Goal: Task Accomplishment & Management: Complete application form

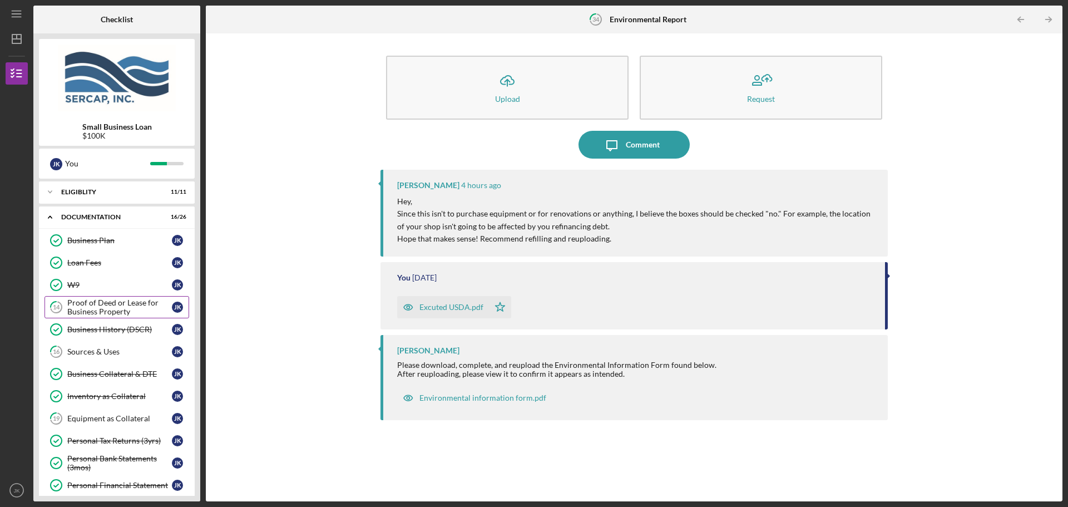
click at [108, 304] on div "Proof of Deed or Lease for Business Property" at bounding box center [119, 307] width 105 height 18
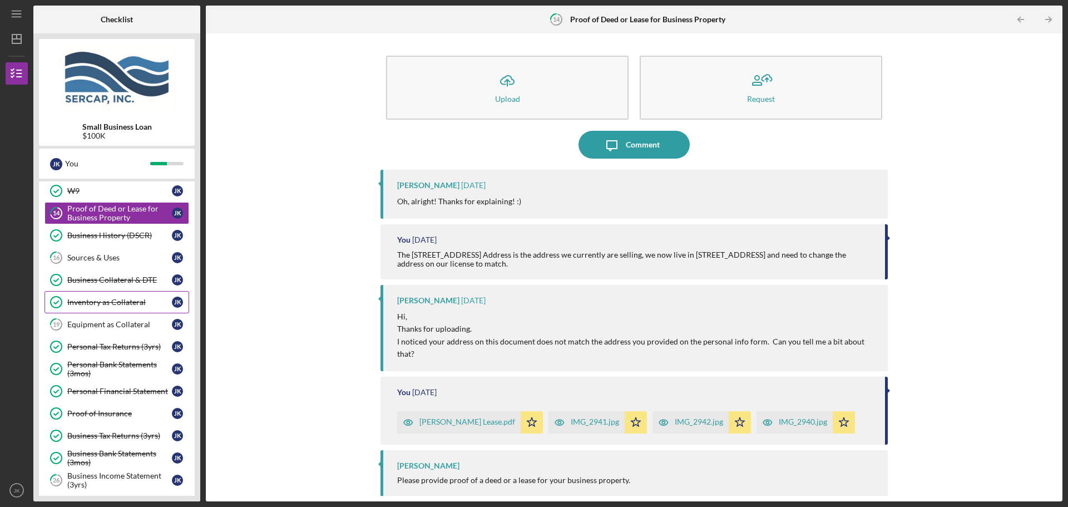
scroll to position [111, 0]
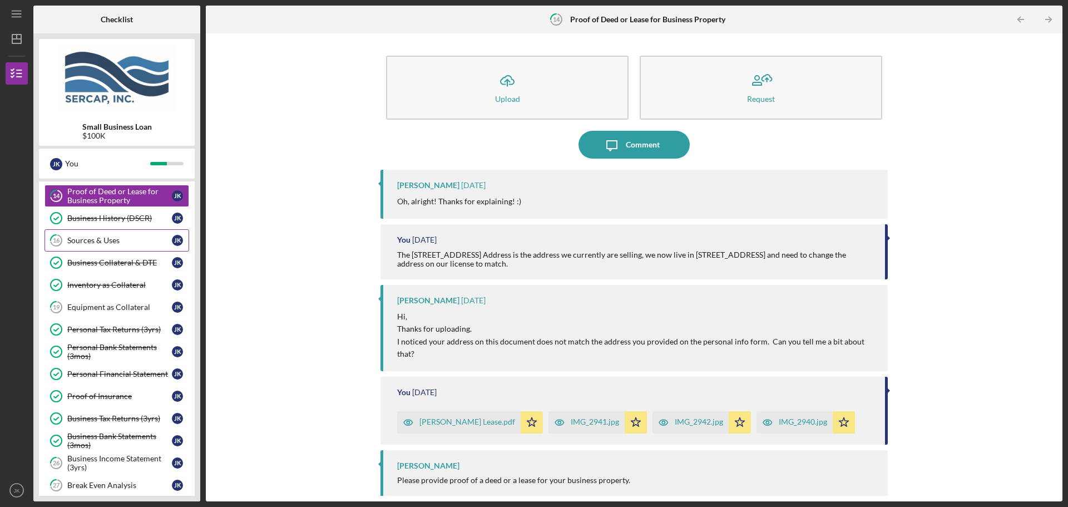
click at [122, 238] on div "Sources & Uses" at bounding box center [119, 240] width 105 height 9
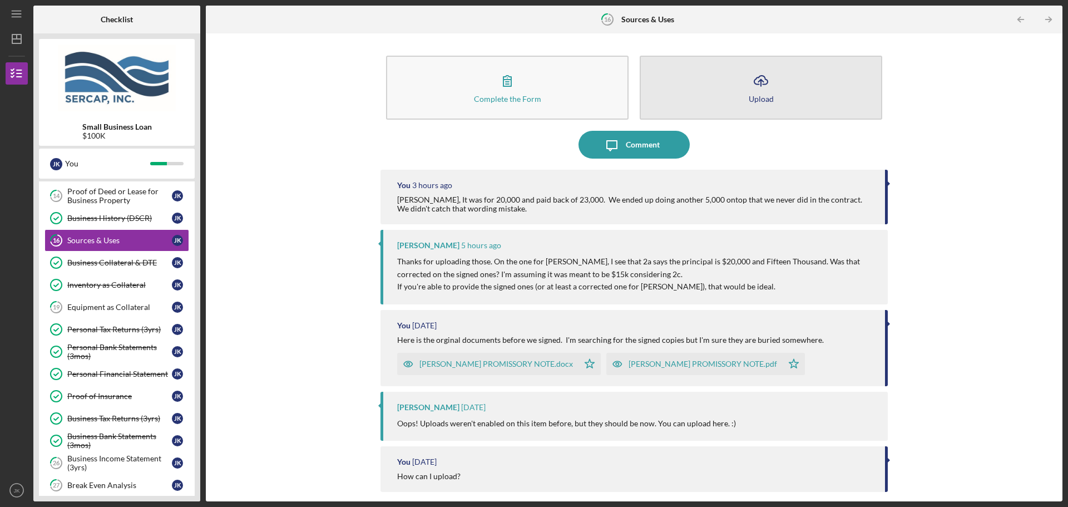
click at [757, 84] on icon "button" at bounding box center [760, 80] width 13 height 8
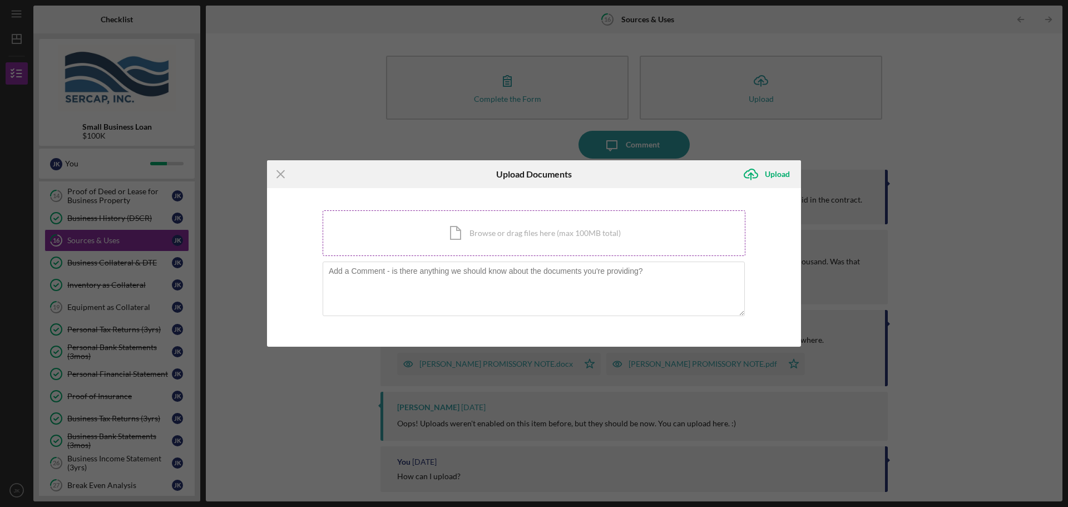
click at [525, 235] on div "Icon/Document Browse or drag files here (max 100MB total) Tap to choose files o…" at bounding box center [534, 233] width 423 height 46
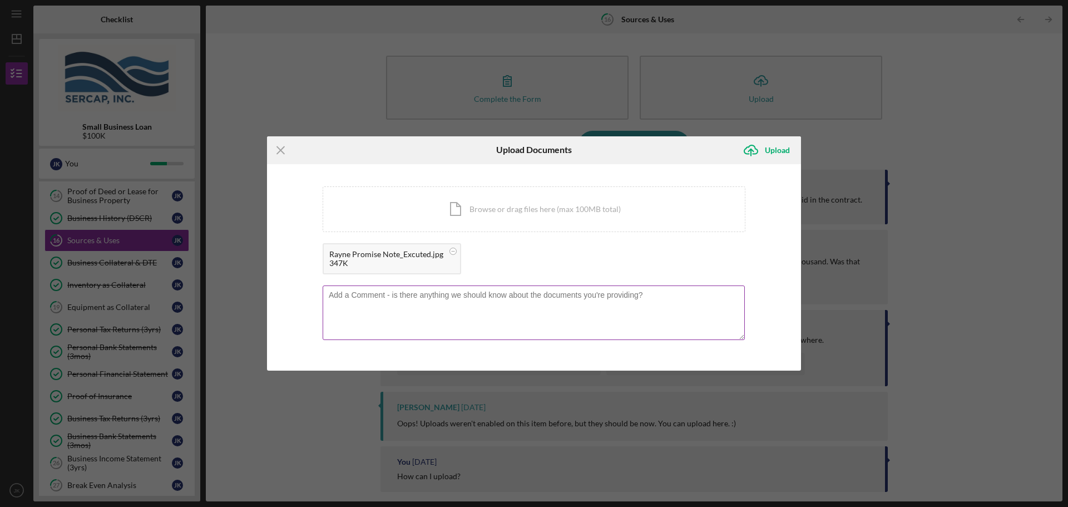
click at [420, 302] on textarea at bounding box center [534, 312] width 422 height 55
click at [574, 293] on textarea "Here it the Rayne document signed, like I said we did additional" at bounding box center [534, 312] width 422 height 55
type textarea "Here it the Rayne document signed, like I said we did additional $5,000 to brin…"
click at [773, 146] on div "Upload" at bounding box center [777, 150] width 25 height 22
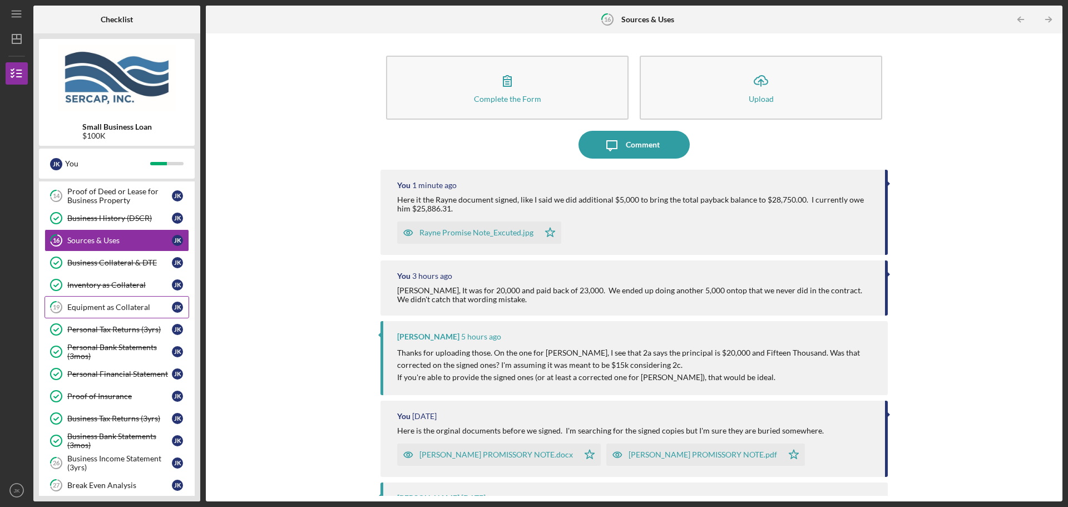
click at [133, 302] on link "19 Equipment as Collateral J K" at bounding box center [117, 307] width 145 height 22
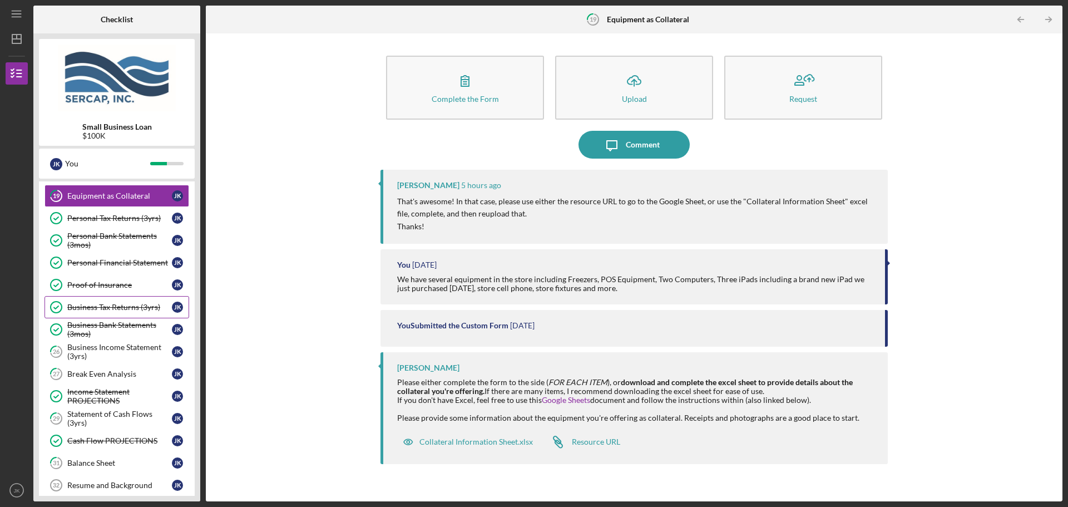
scroll to position [278, 0]
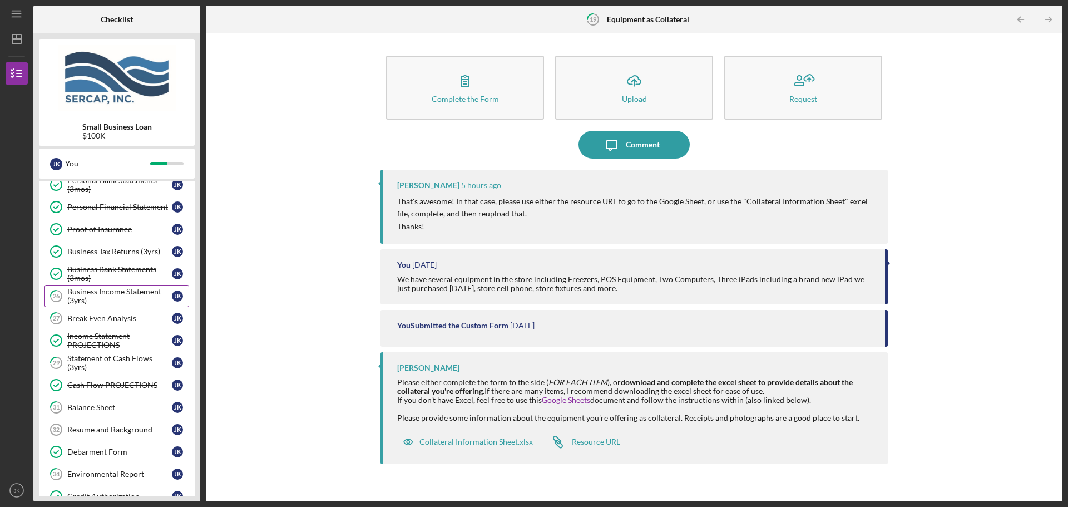
click at [135, 297] on div "Business Income Statement (3yrs)" at bounding box center [119, 296] width 105 height 18
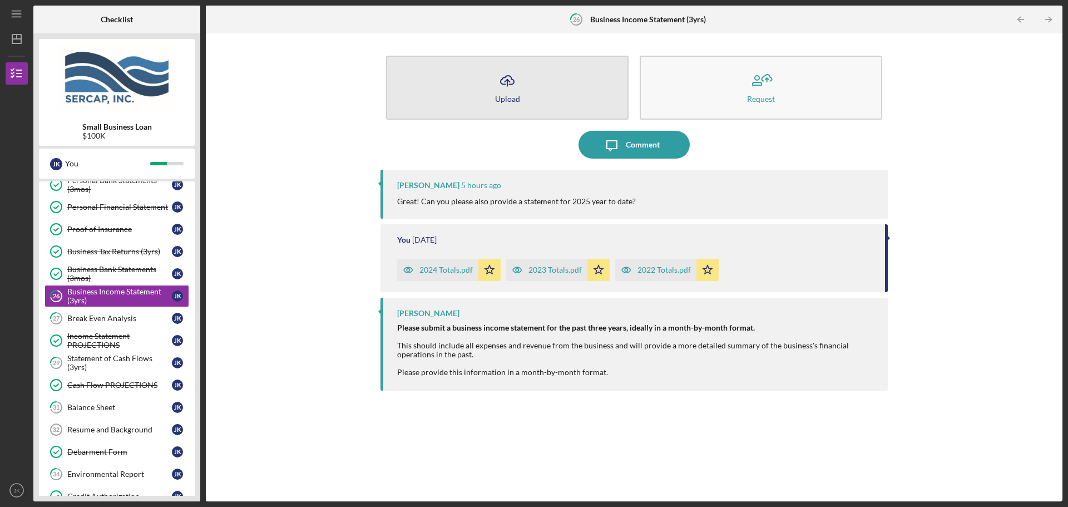
click at [557, 89] on button "Icon/Upload Upload" at bounding box center [507, 88] width 243 height 64
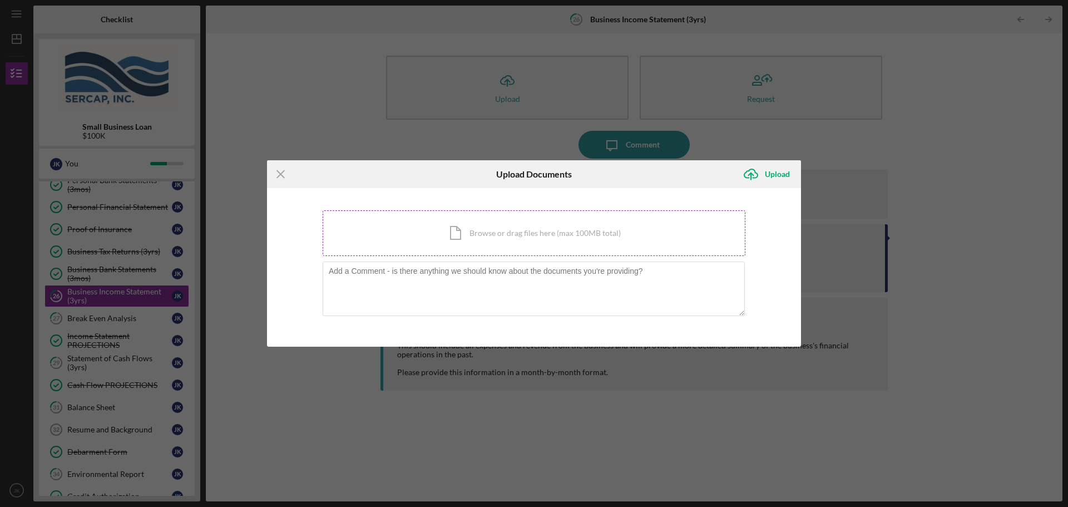
click at [595, 229] on div "Icon/Document Browse or drag files here (max 100MB total) Tap to choose files o…" at bounding box center [534, 233] width 423 height 46
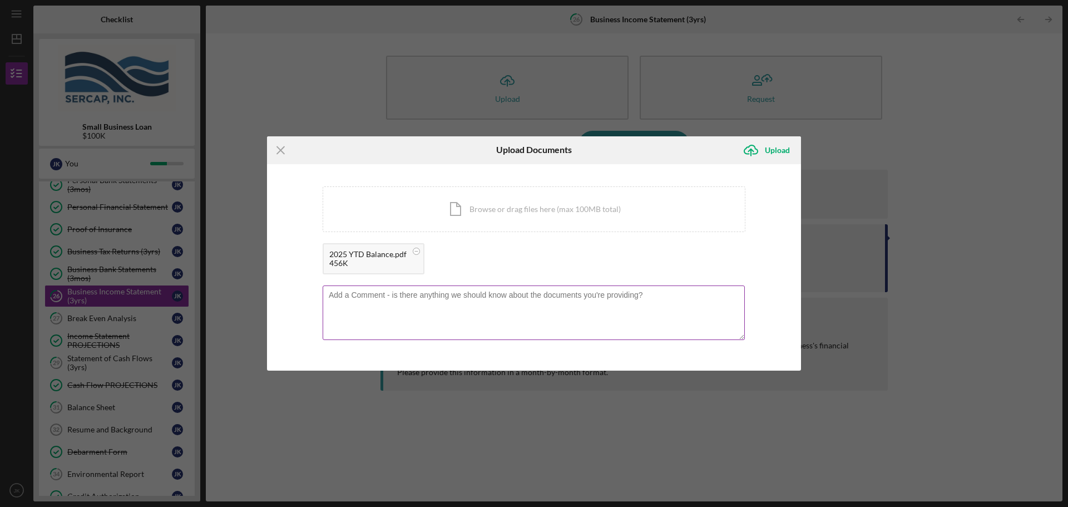
click at [419, 324] on textarea at bounding box center [534, 312] width 422 height 55
type textarea "Here is the most up to date with what we have in YTD so far in Excel. We haven'…"
click at [773, 152] on div "Upload" at bounding box center [777, 150] width 25 height 22
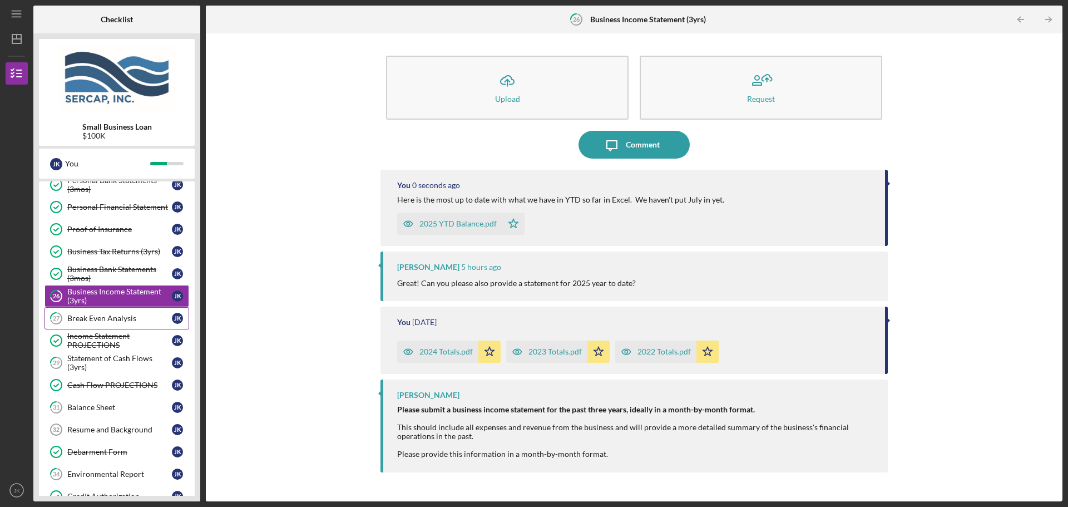
click at [125, 319] on div "Break Even Analysis" at bounding box center [119, 318] width 105 height 9
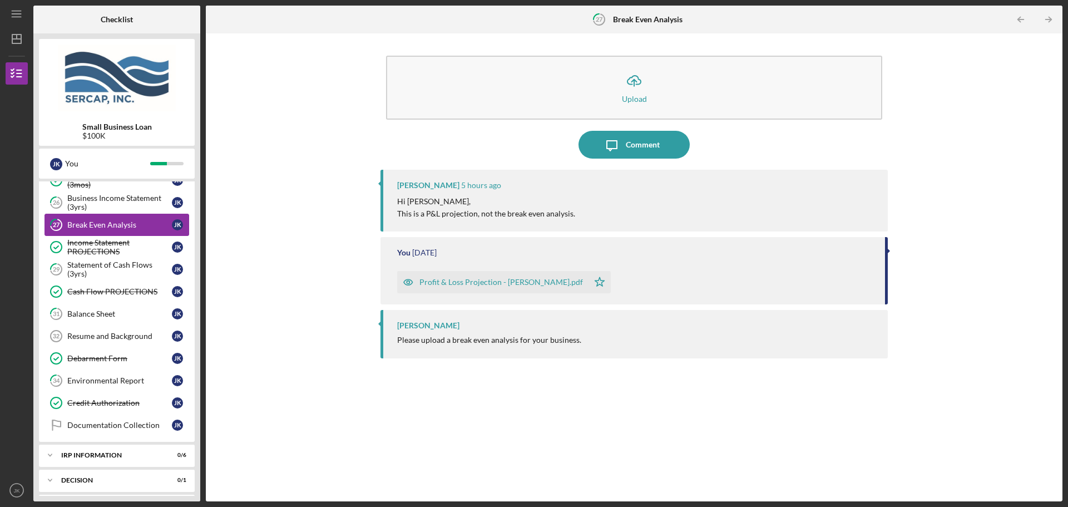
scroll to position [389, 0]
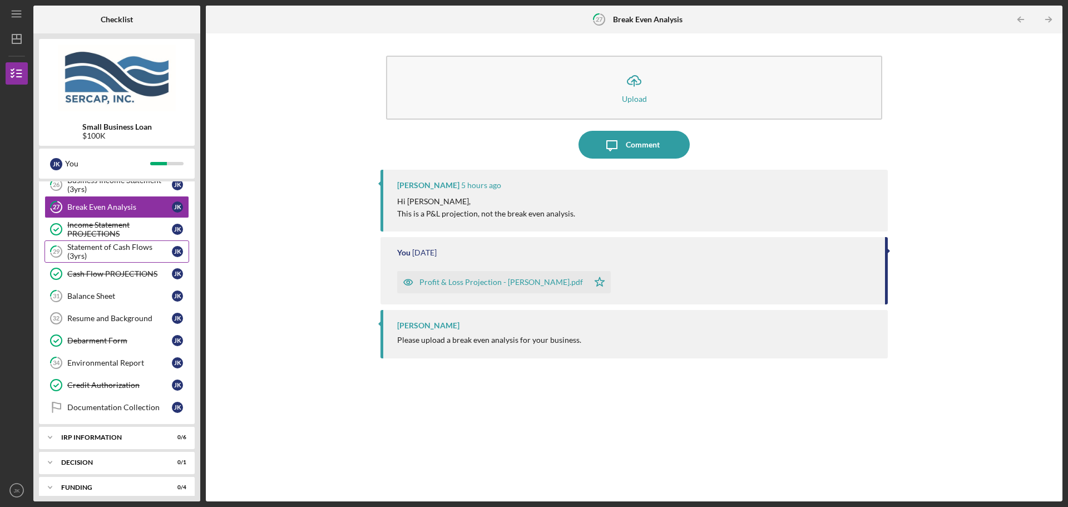
click at [114, 254] on div "Statement of Cash Flows (3yrs)" at bounding box center [119, 252] width 105 height 18
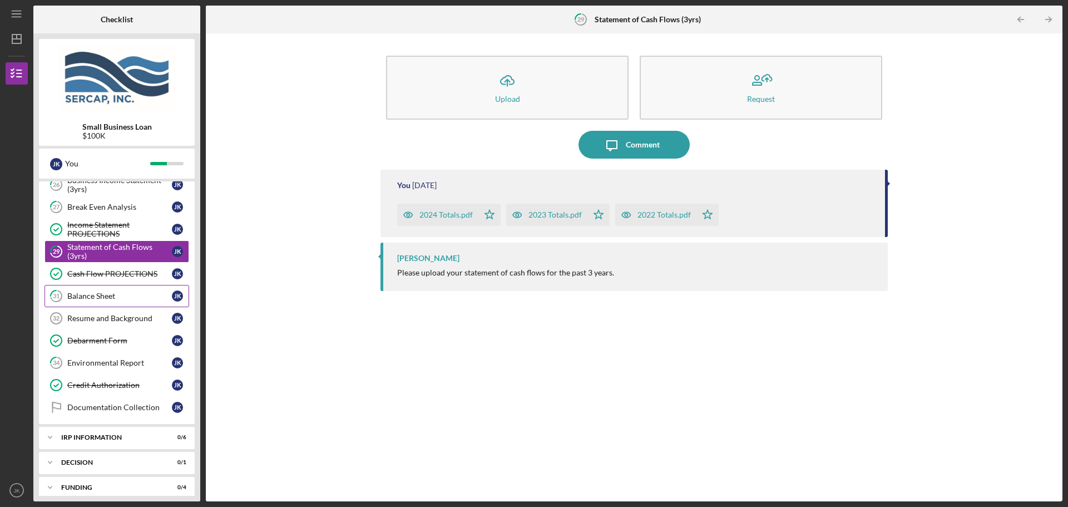
click at [127, 297] on div "Balance Sheet" at bounding box center [119, 296] width 105 height 9
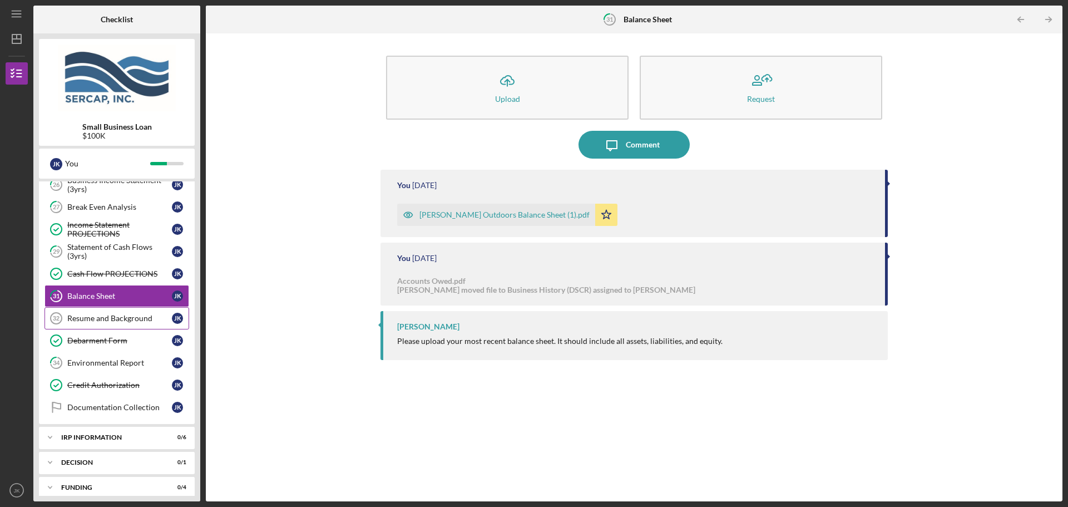
click at [126, 315] on div "Resume and Background" at bounding box center [119, 318] width 105 height 9
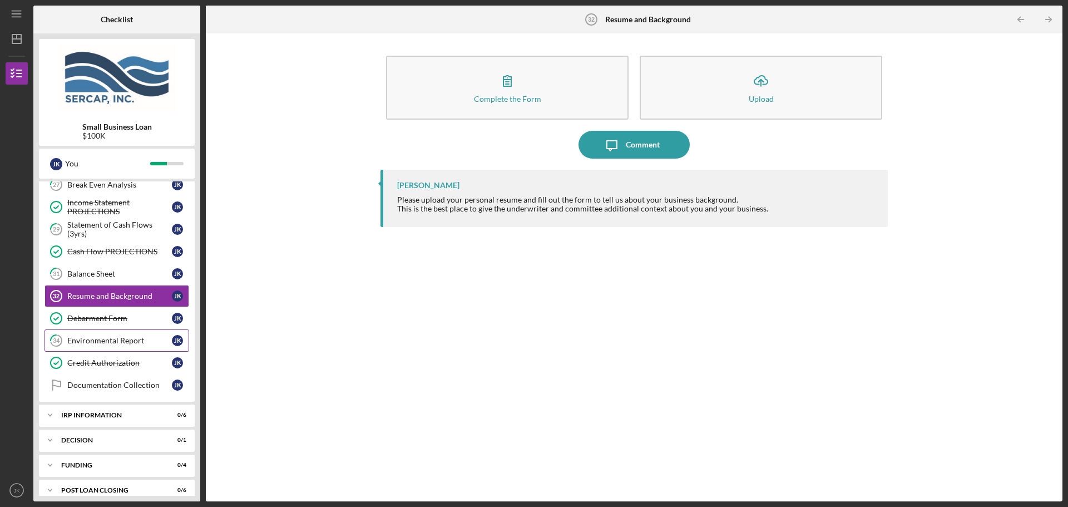
scroll to position [423, 0]
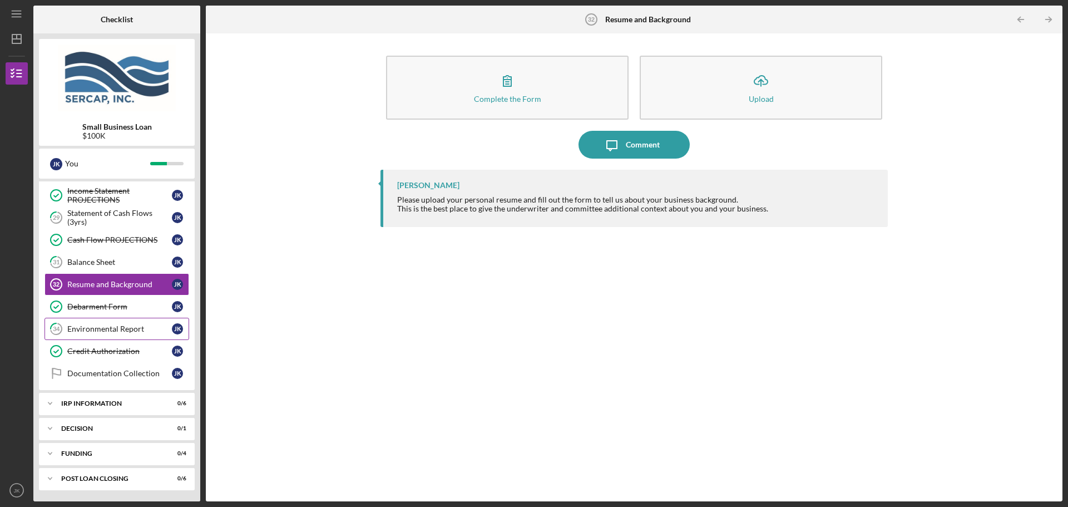
click at [129, 329] on div "Environmental Report" at bounding box center [119, 328] width 105 height 9
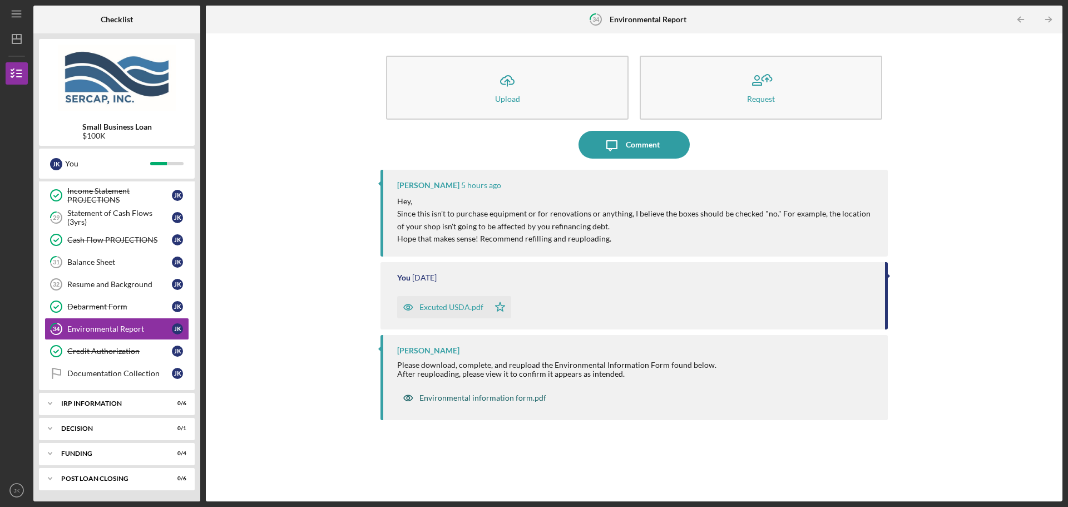
click at [496, 397] on div "Environmental information form.pdf" at bounding box center [482, 397] width 127 height 9
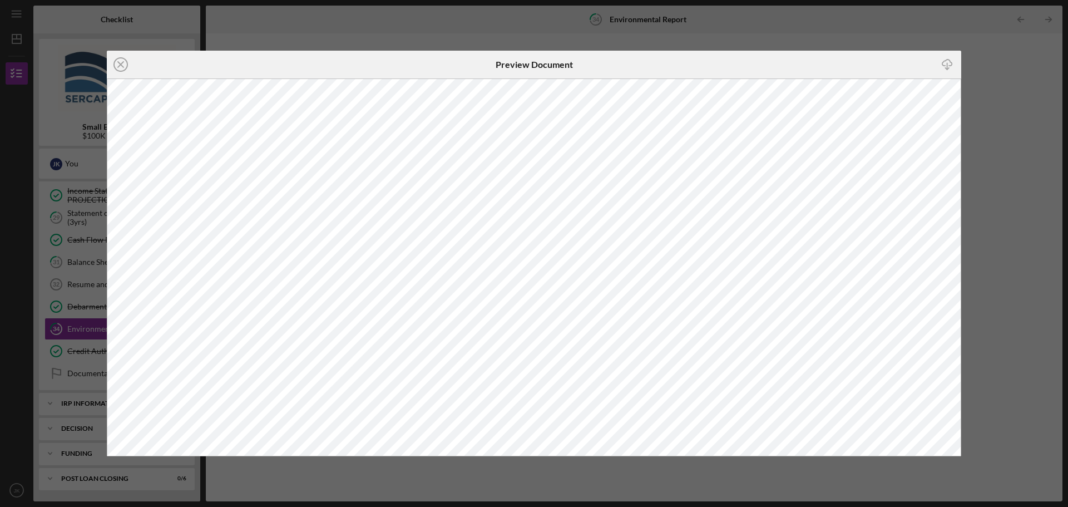
click at [1007, 55] on div "Icon/Close Preview Document Icon/Download" at bounding box center [534, 253] width 1068 height 507
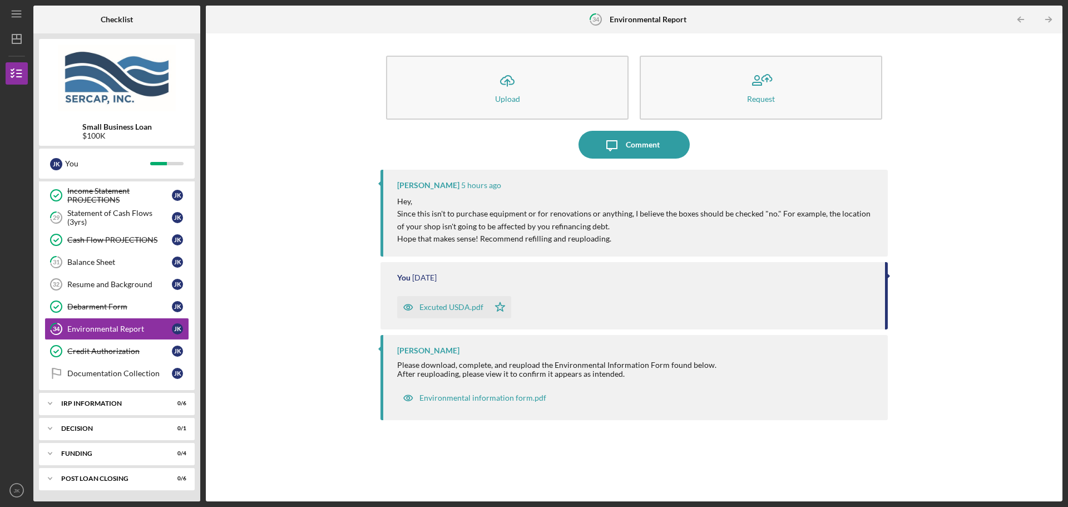
click at [448, 308] on div "Excuted USDA.pdf" at bounding box center [451, 307] width 64 height 9
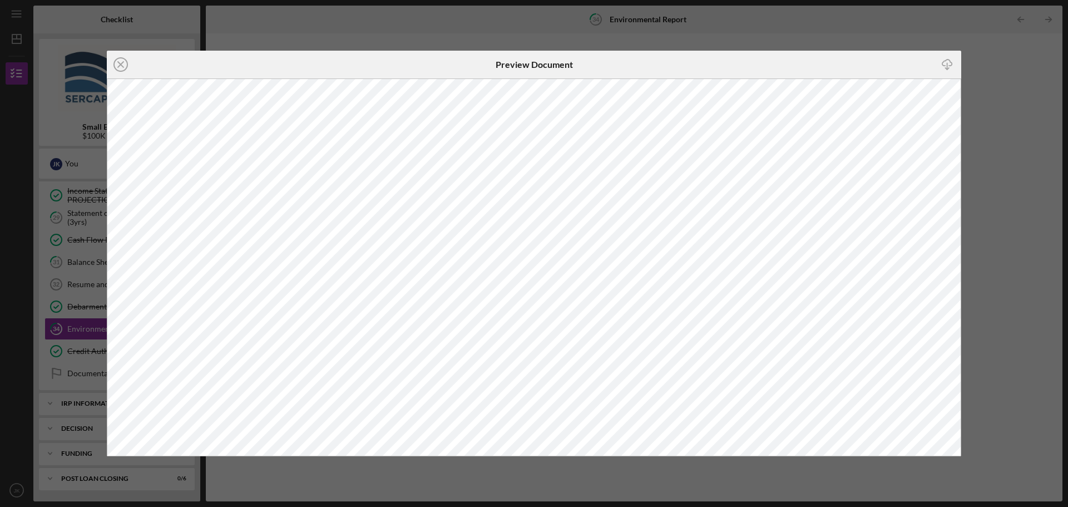
click at [1003, 94] on div "Icon/Close Preview Document Icon/Download" at bounding box center [534, 253] width 1068 height 507
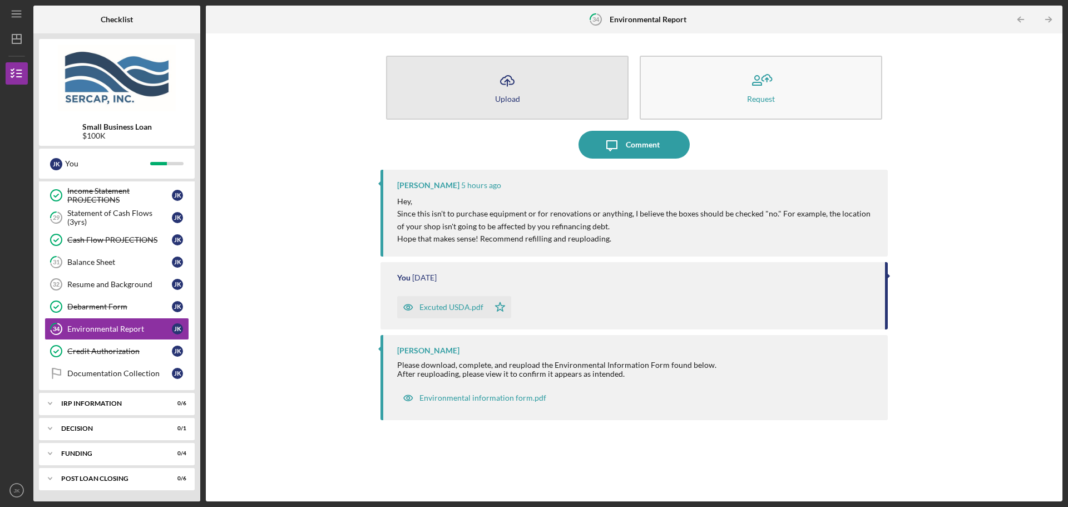
click at [467, 63] on button "Icon/Upload Upload" at bounding box center [507, 88] width 243 height 64
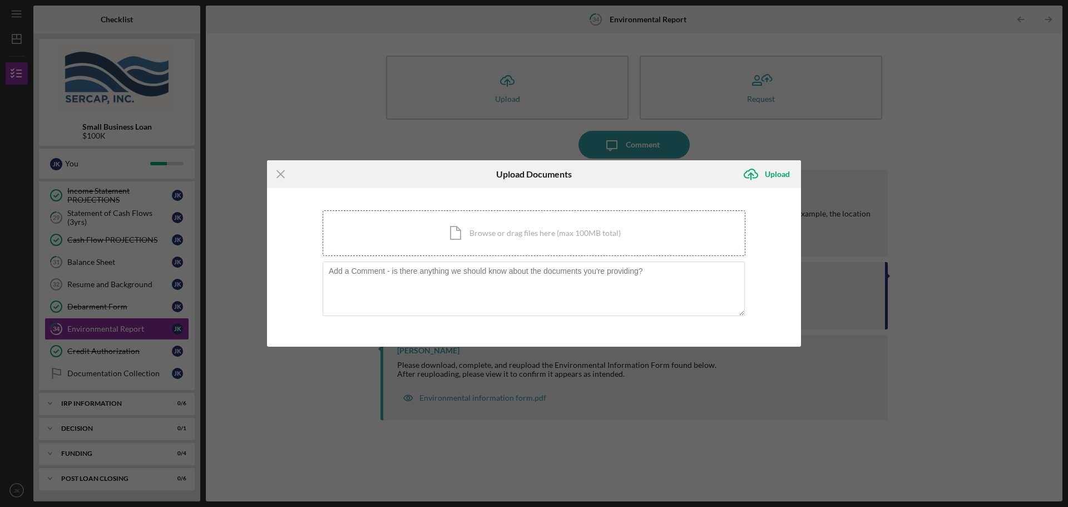
click at [474, 244] on div "Icon/Document Browse or drag files here (max 100MB total) Tap to choose files o…" at bounding box center [534, 233] width 423 height 46
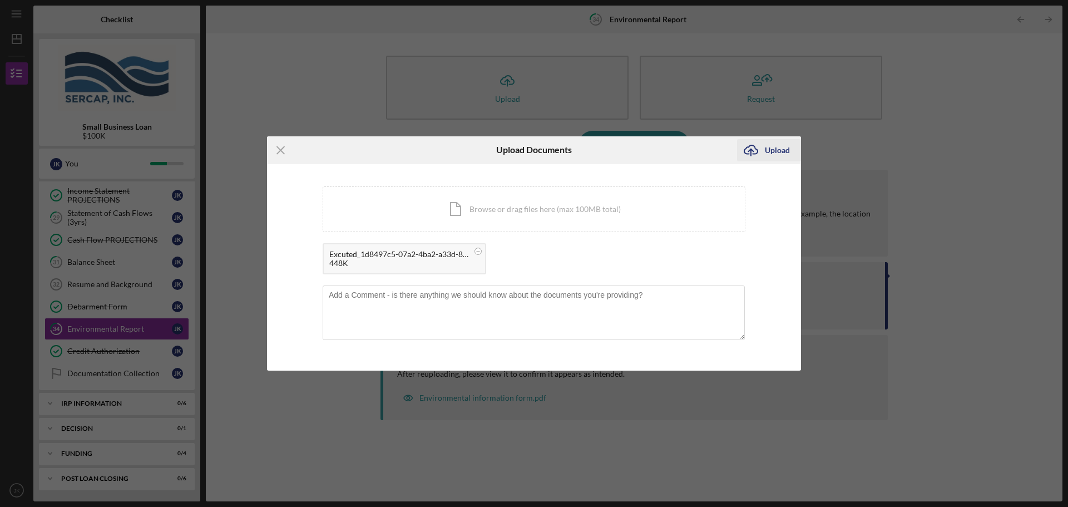
click at [751, 149] on icon "Icon/Upload" at bounding box center [751, 150] width 28 height 28
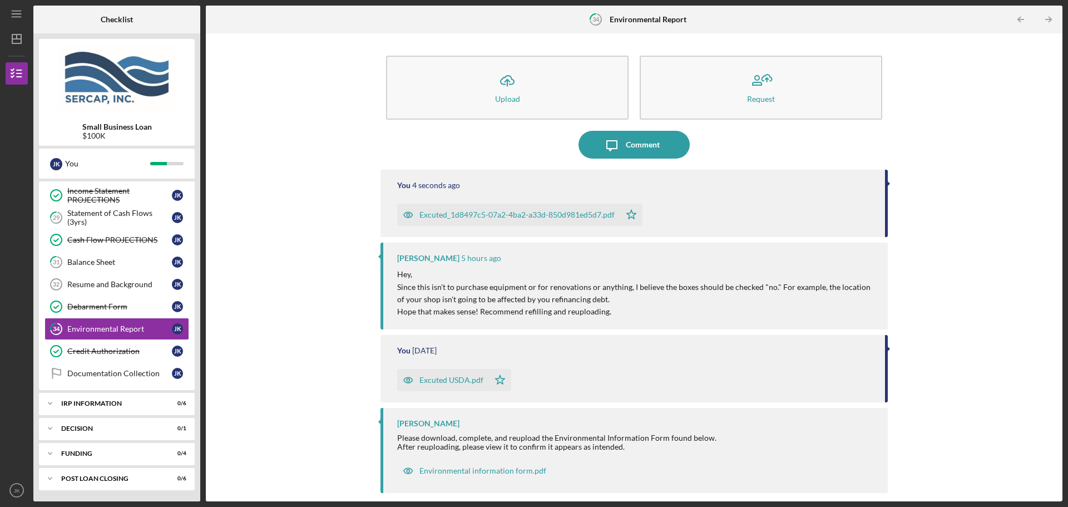
click at [243, 300] on div "Icon/Upload Upload Request Icon/Message Comment You 4 seconds ago Excuted_1d849…" at bounding box center [634, 267] width 846 height 457
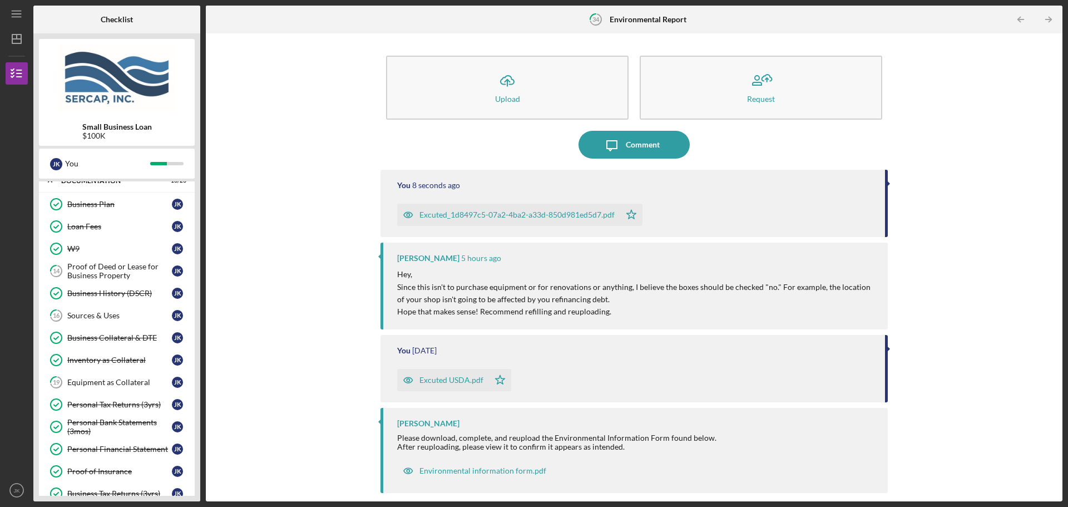
scroll to position [56, 0]
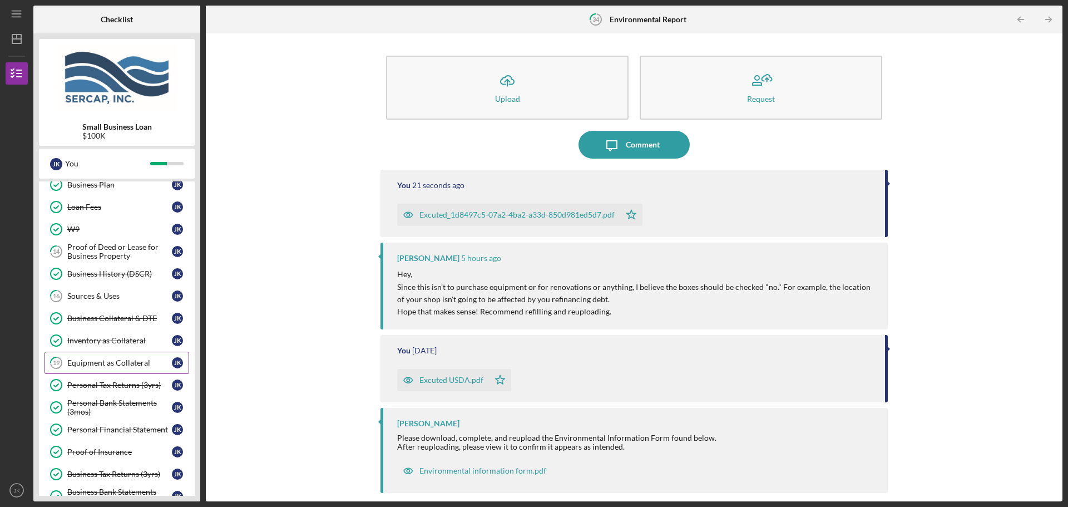
click at [146, 362] on div "Equipment as Collateral" at bounding box center [119, 362] width 105 height 9
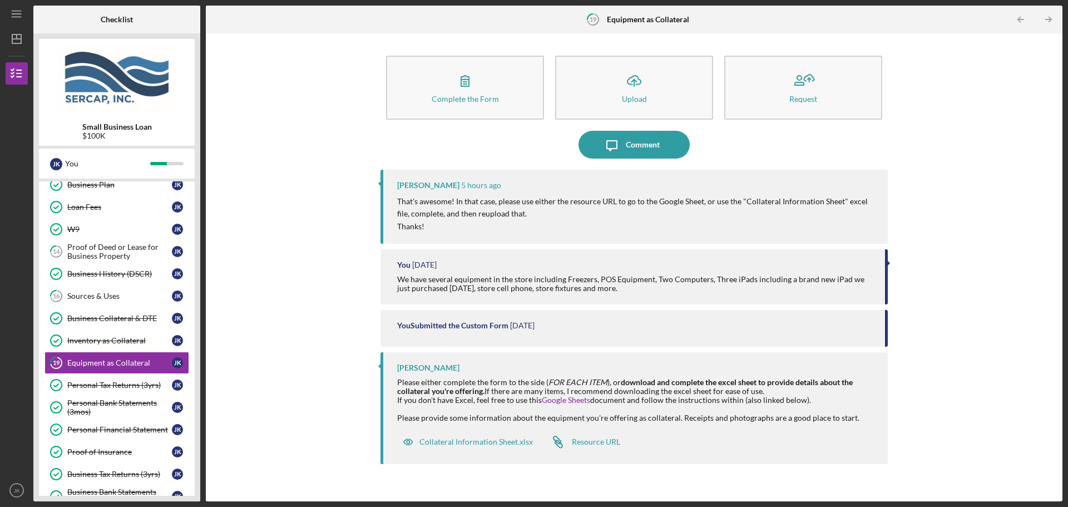
click at [299, 254] on div "Complete the Form Form Icon/Upload Upload Request Icon/Message Comment [PERSON_…" at bounding box center [634, 267] width 846 height 457
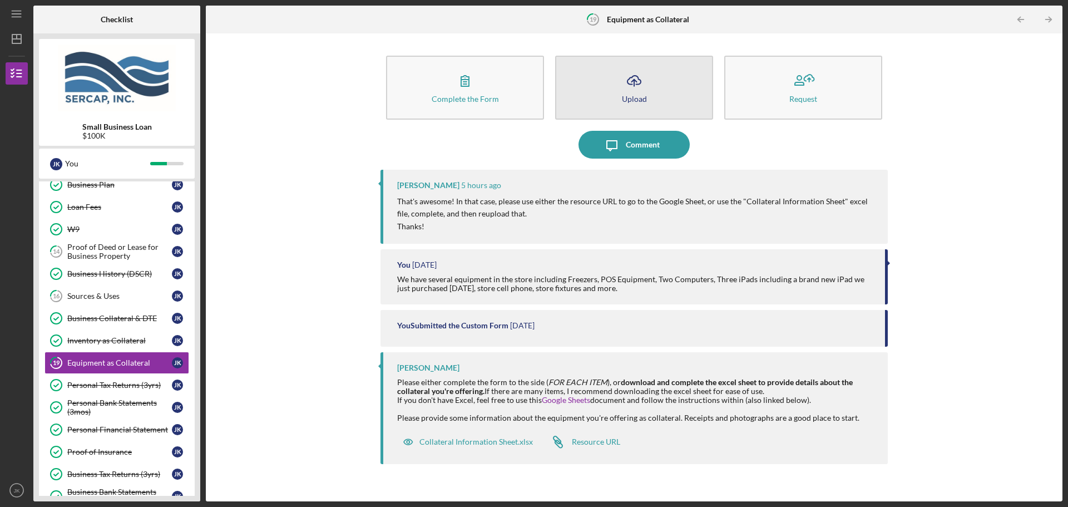
click at [596, 92] on button "Icon/Upload Upload" at bounding box center [634, 88] width 158 height 64
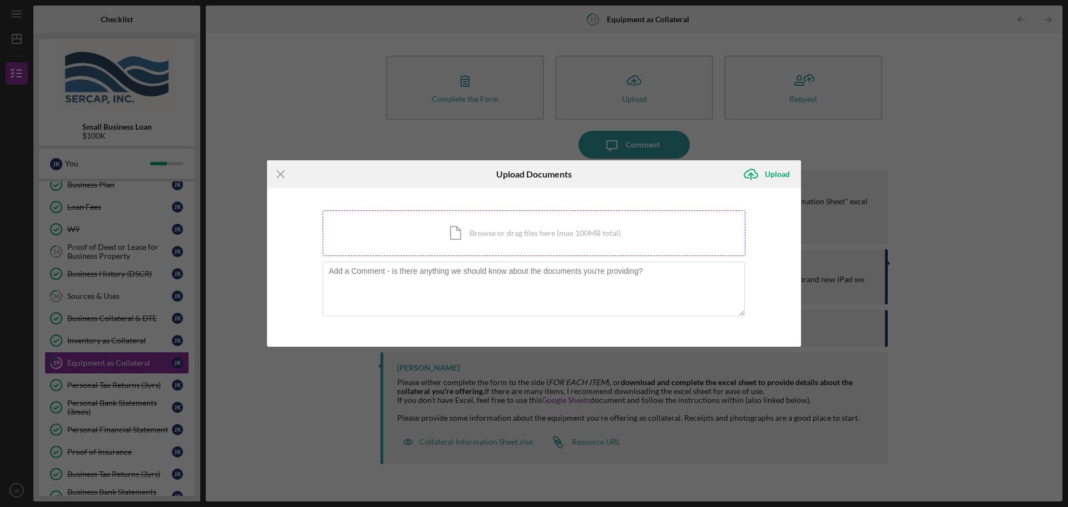
click at [562, 230] on div "Icon/Document Browse or drag files here (max 100MB total) Tap to choose files o…" at bounding box center [534, 233] width 423 height 46
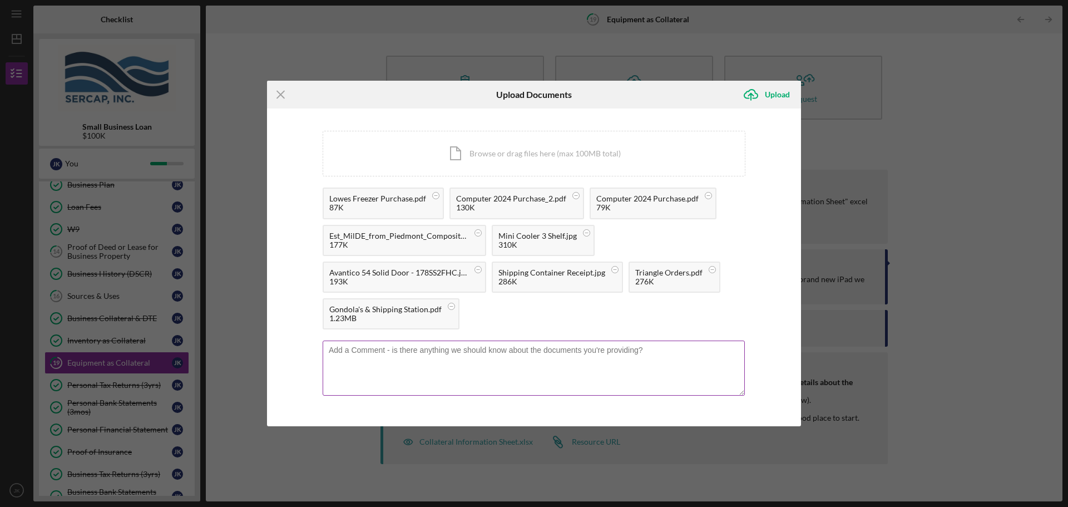
click at [489, 363] on textarea at bounding box center [534, 367] width 422 height 55
type textarea "Equipment Receipts"
click at [764, 93] on button "Icon/Upload Upload" at bounding box center [769, 94] width 64 height 22
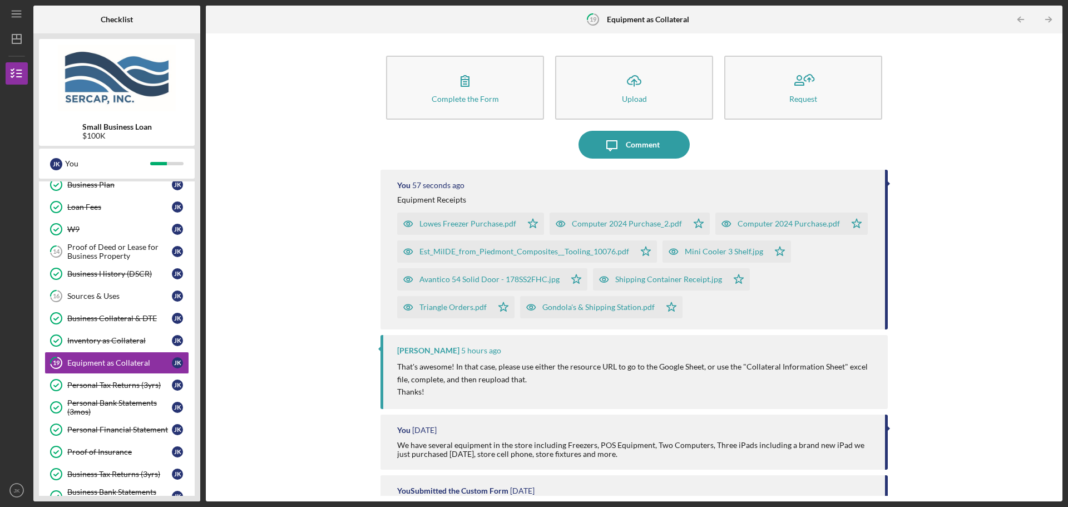
click at [302, 190] on div "Complete the Form Form Icon/Upload Upload Request Icon/Message Comment You 57 s…" at bounding box center [634, 267] width 846 height 457
click at [255, 259] on div "Complete the Form Form Icon/Upload Upload Request Icon/Message Comment You 11 m…" at bounding box center [634, 267] width 846 height 457
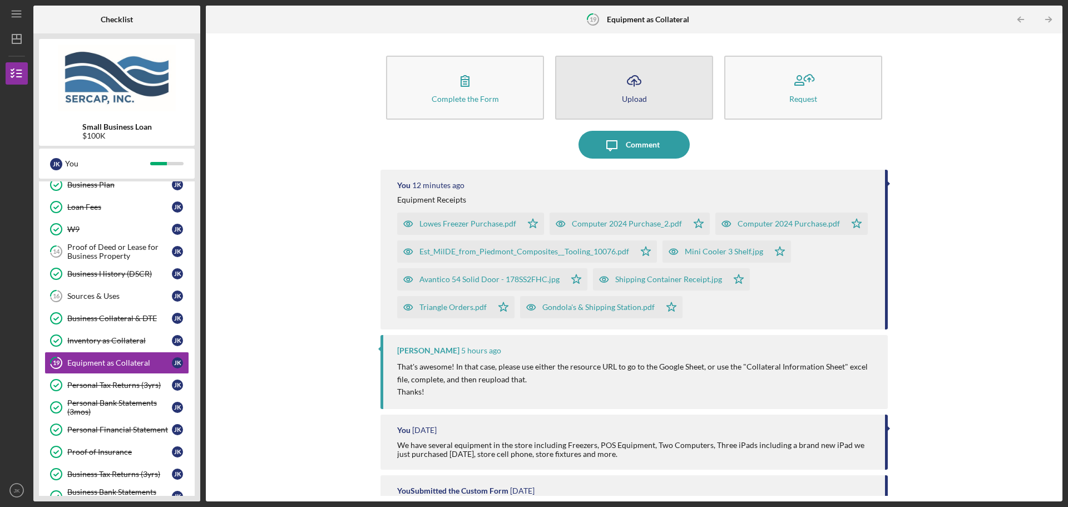
click at [656, 97] on button "Icon/Upload Upload" at bounding box center [634, 88] width 158 height 64
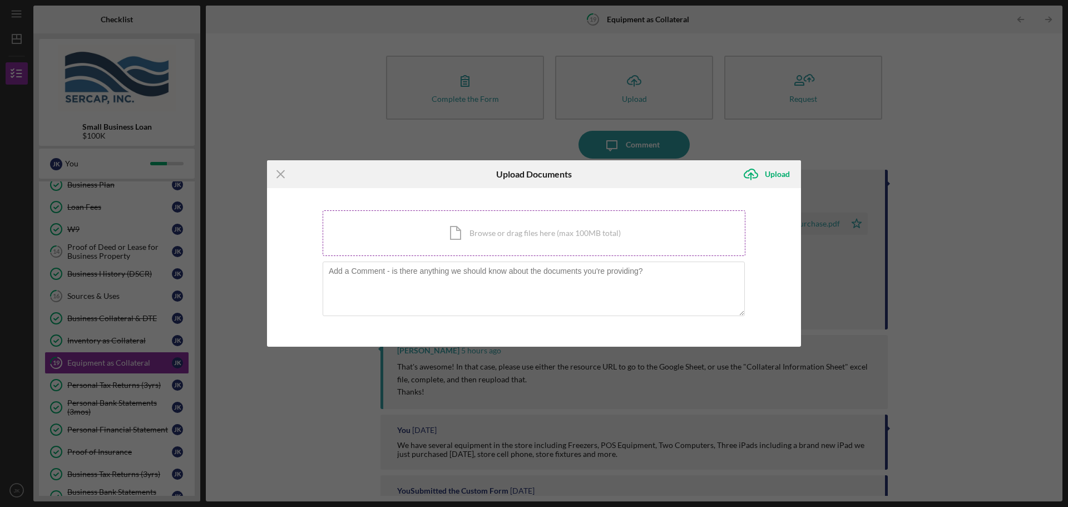
click at [500, 226] on div "Icon/Document Browse or drag files here (max 100MB total) Tap to choose files o…" at bounding box center [534, 233] width 423 height 46
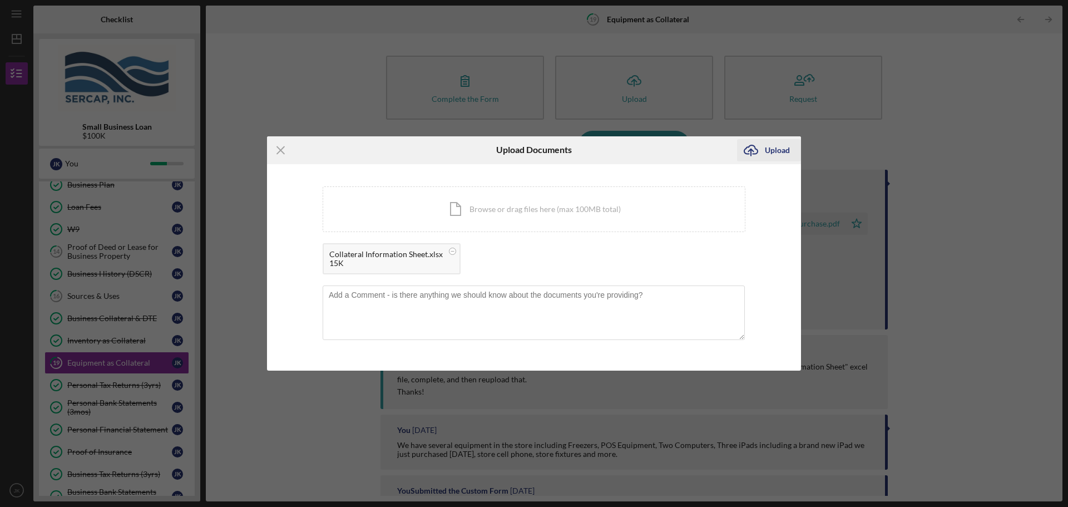
click at [763, 150] on icon "Icon/Upload" at bounding box center [751, 150] width 28 height 28
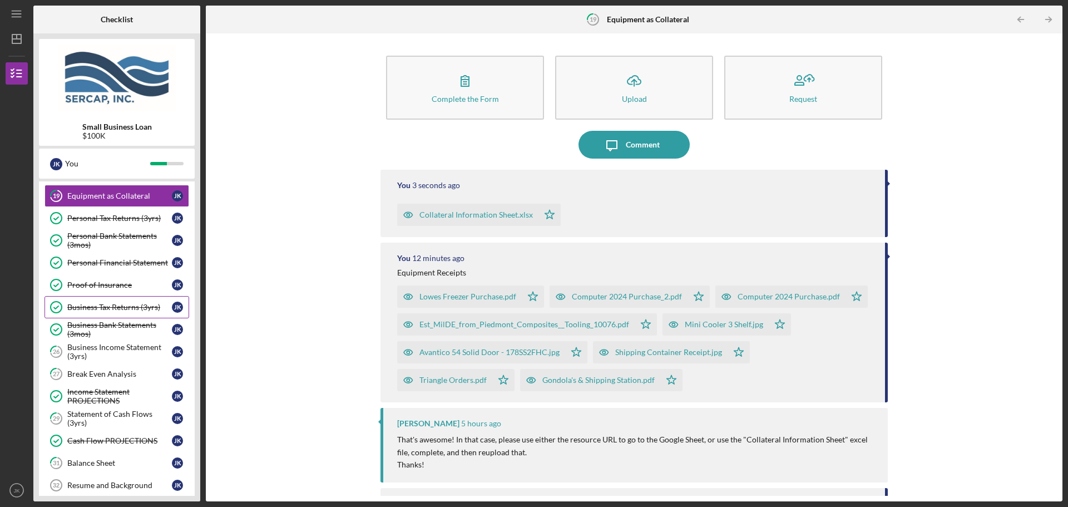
scroll to position [278, 0]
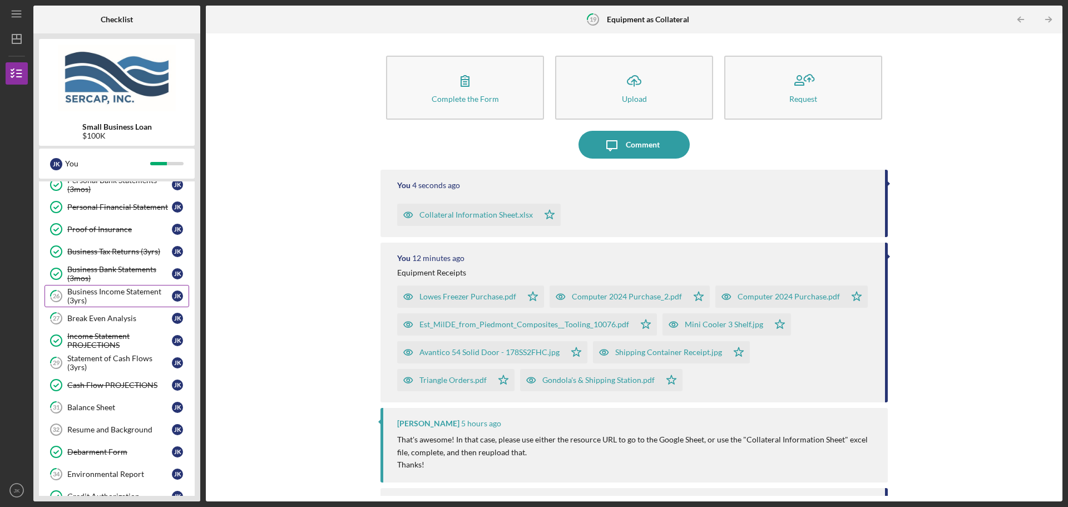
click at [110, 294] on div "Business Income Statement (3yrs)" at bounding box center [119, 296] width 105 height 18
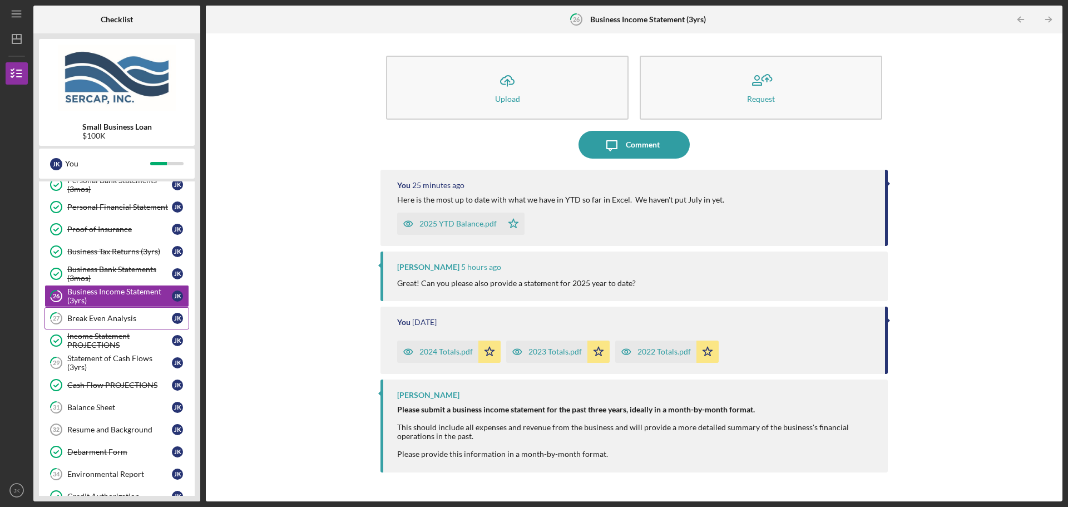
click at [112, 315] on div "Break Even Analysis" at bounding box center [119, 318] width 105 height 9
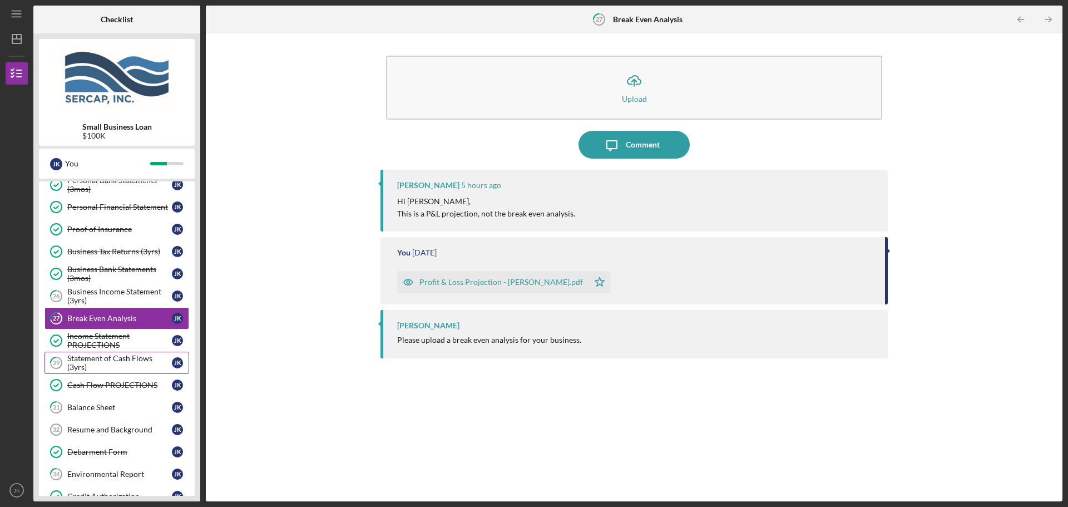
click at [69, 363] on div "Statement of Cash Flows (3yrs)" at bounding box center [119, 363] width 105 height 18
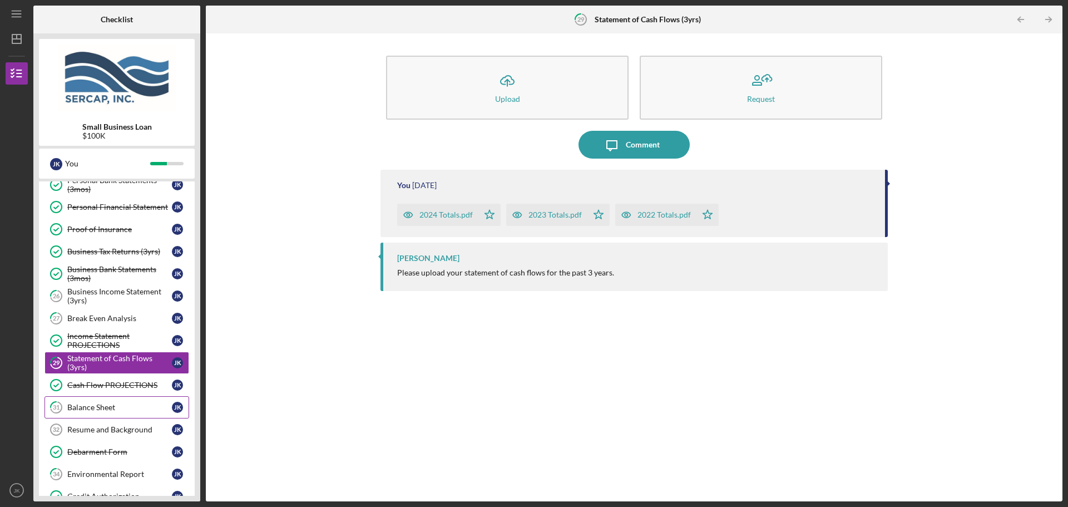
click at [83, 413] on link "31 Balance Sheet J K" at bounding box center [117, 407] width 145 height 22
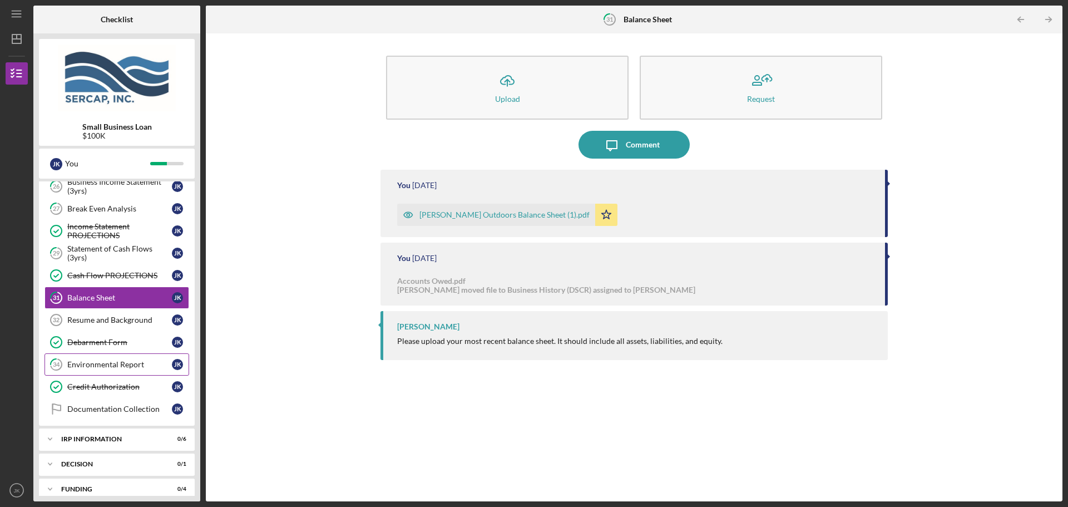
scroll to position [389, 0]
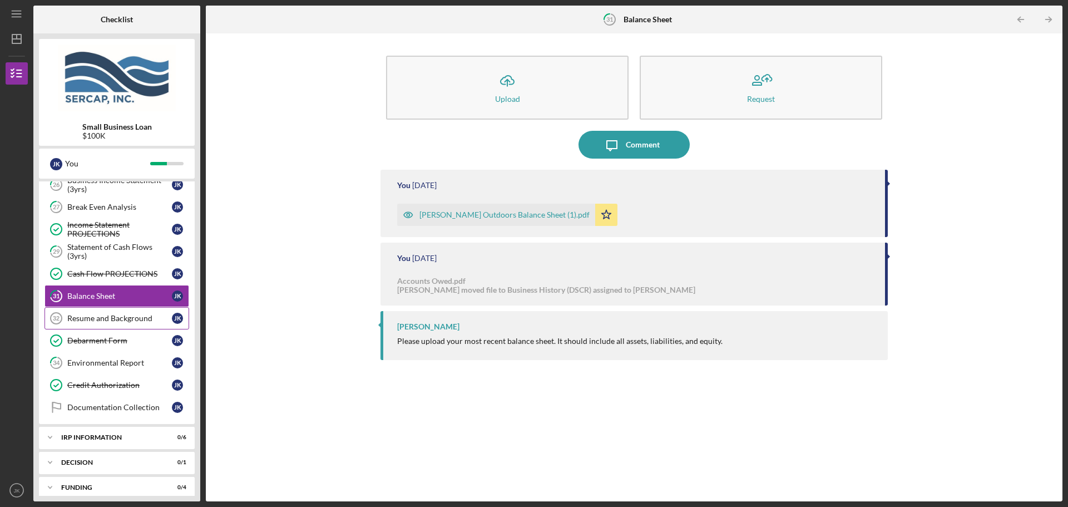
click at [100, 313] on link "Resume and Background 32 Resume and Background J K" at bounding box center [117, 318] width 145 height 22
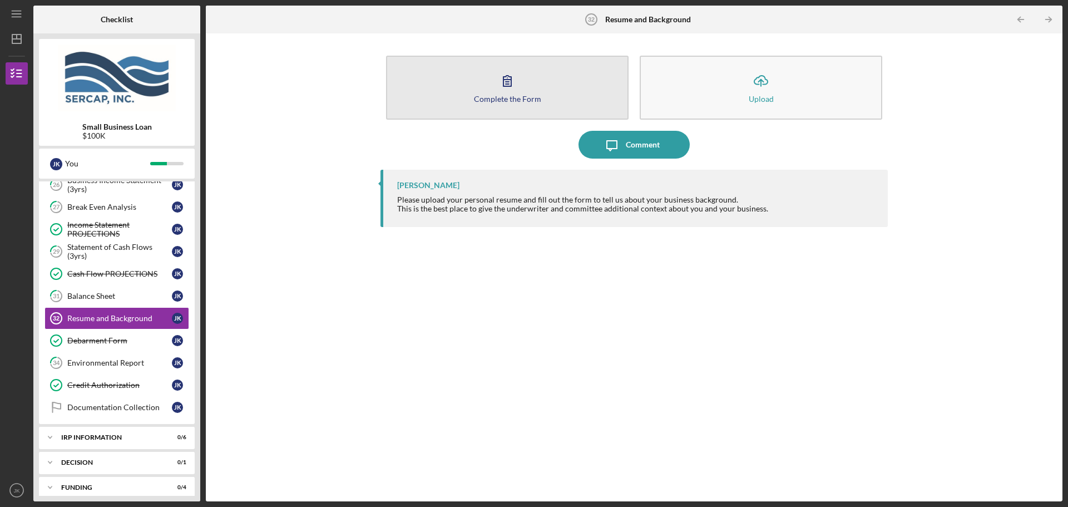
click at [532, 76] on button "Complete the Form Form" at bounding box center [507, 88] width 243 height 64
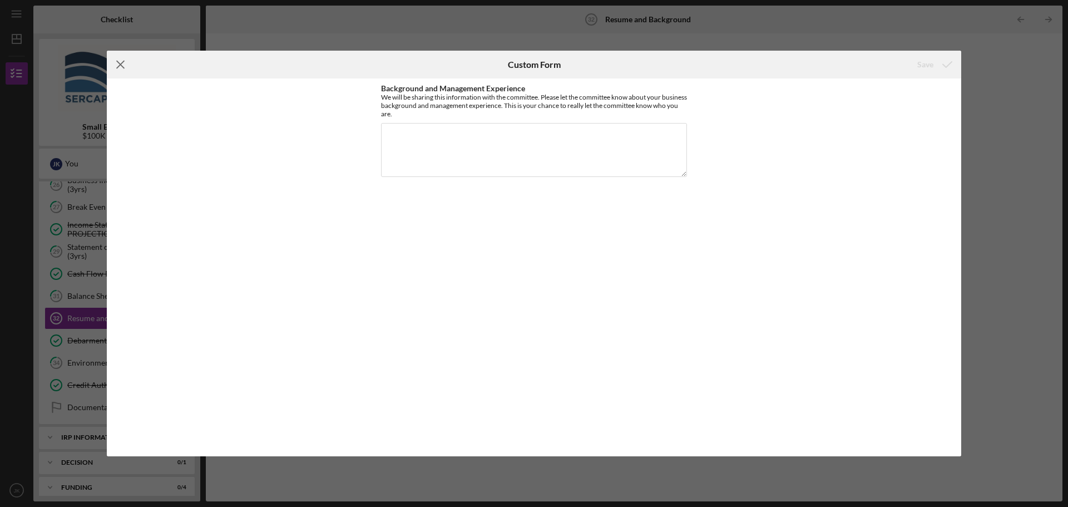
click at [120, 61] on icon "Icon/Menu Close" at bounding box center [121, 65] width 28 height 28
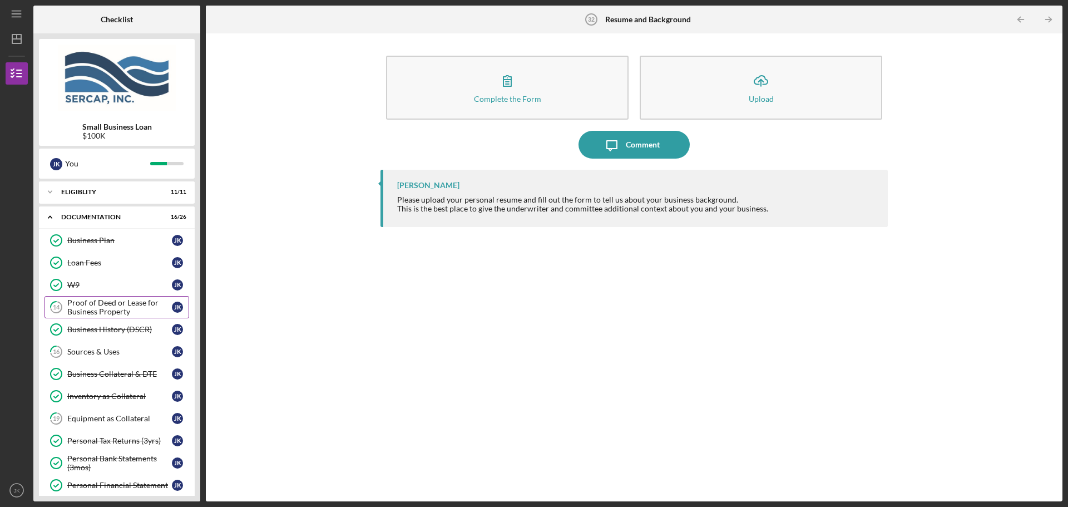
click at [118, 305] on div "Proof of Deed or Lease for Business Property" at bounding box center [119, 307] width 105 height 18
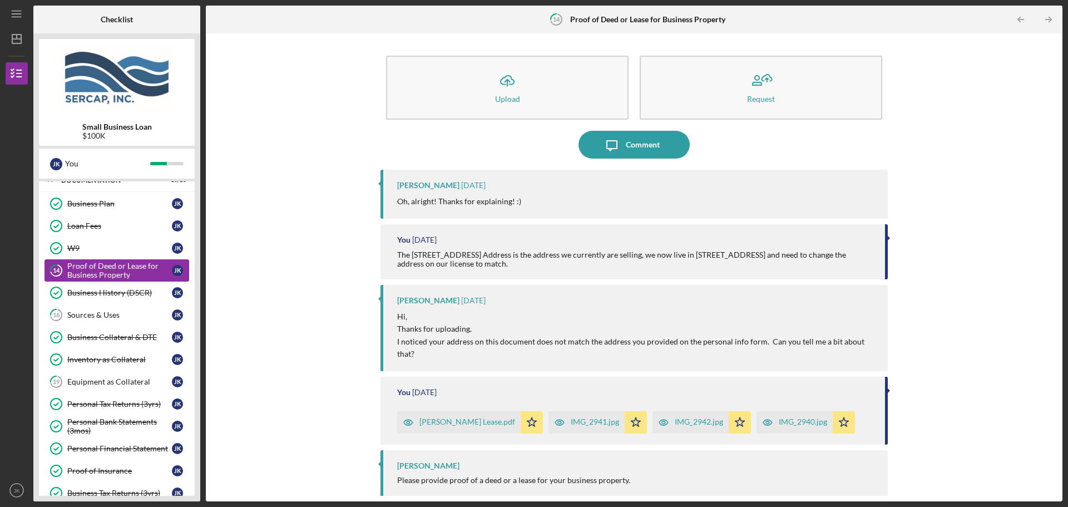
scroll to position [56, 0]
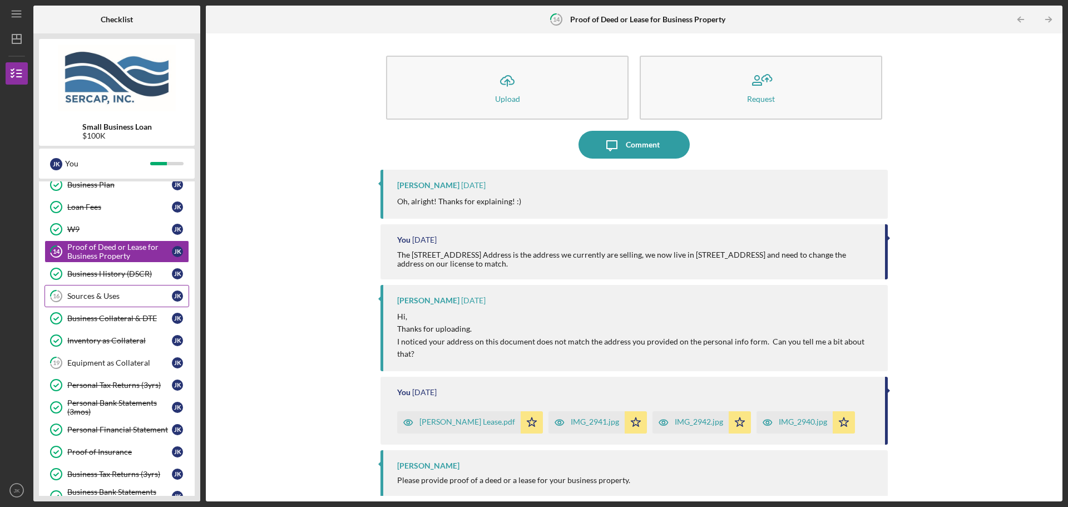
click at [116, 304] on link "16 Sources & Uses J K" at bounding box center [117, 296] width 145 height 22
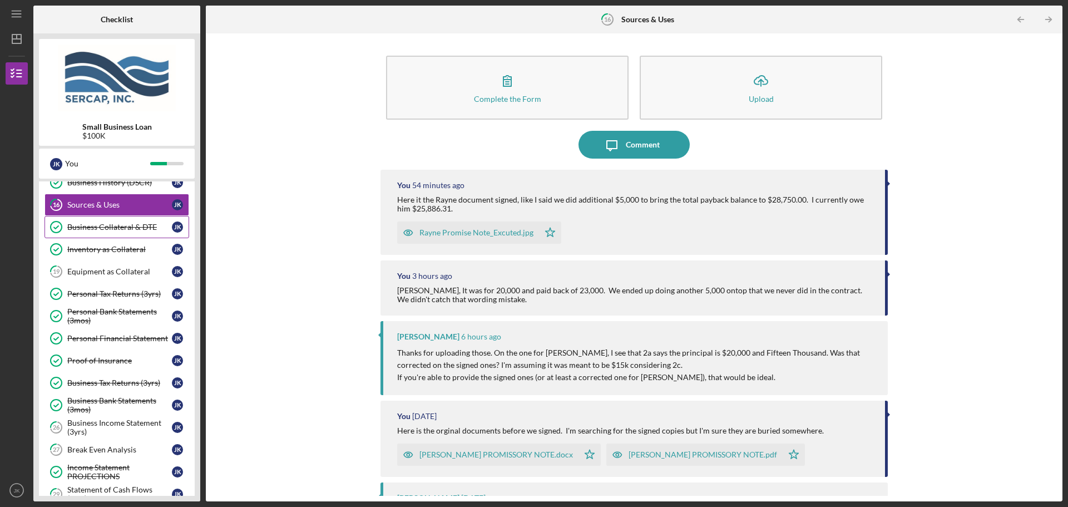
scroll to position [167, 0]
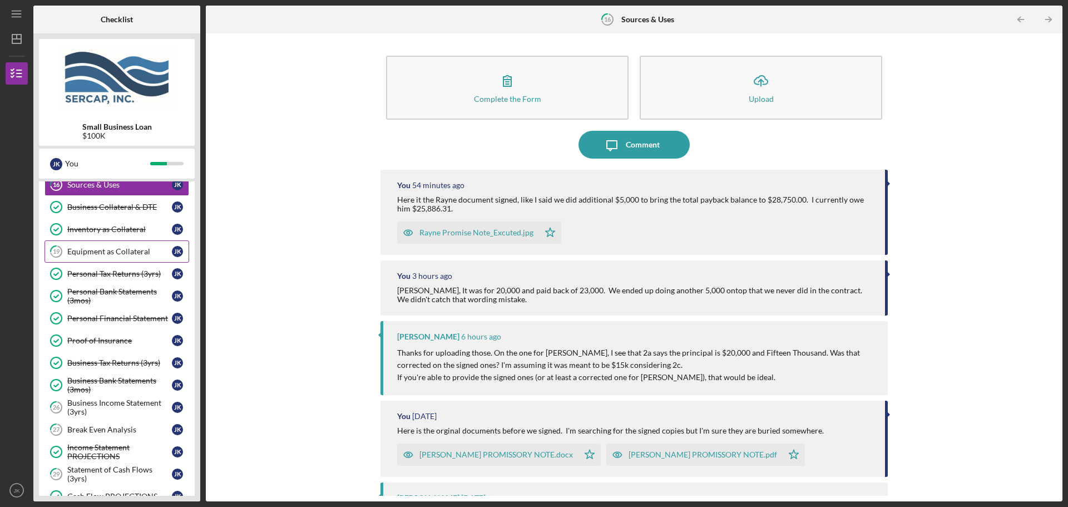
click at [117, 254] on div "Equipment as Collateral" at bounding box center [119, 251] width 105 height 9
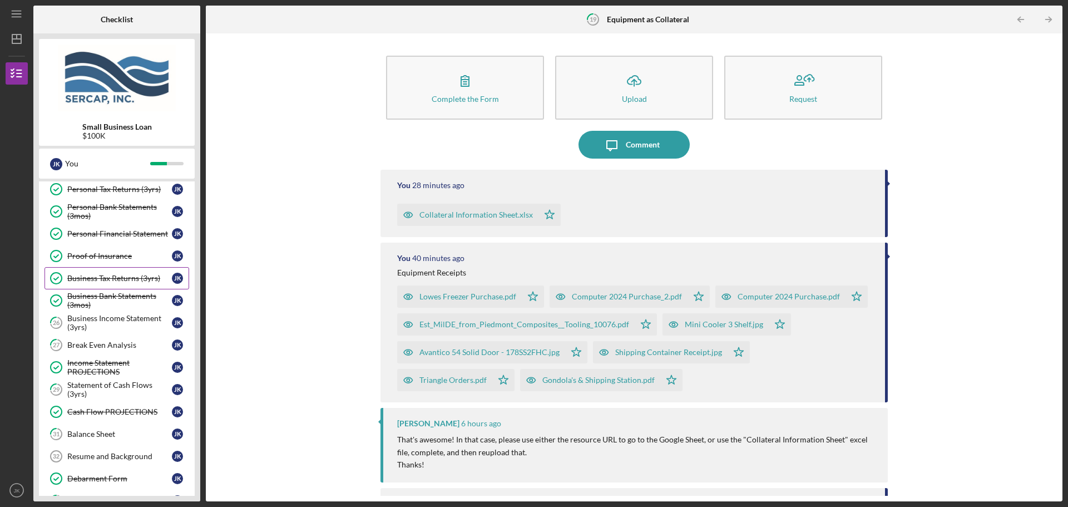
scroll to position [278, 0]
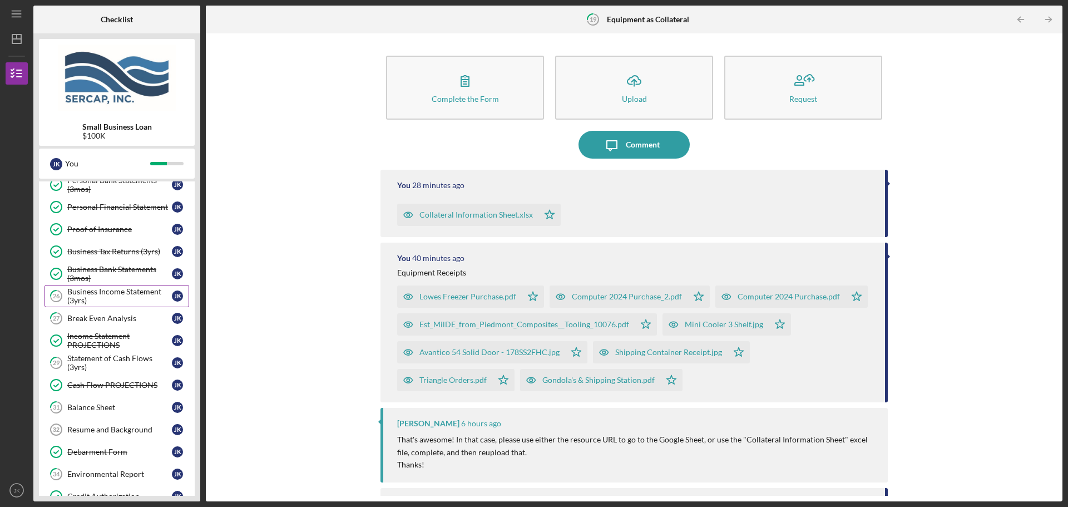
click at [98, 286] on link "26 Business Income Statement (3yrs) J K" at bounding box center [117, 296] width 145 height 22
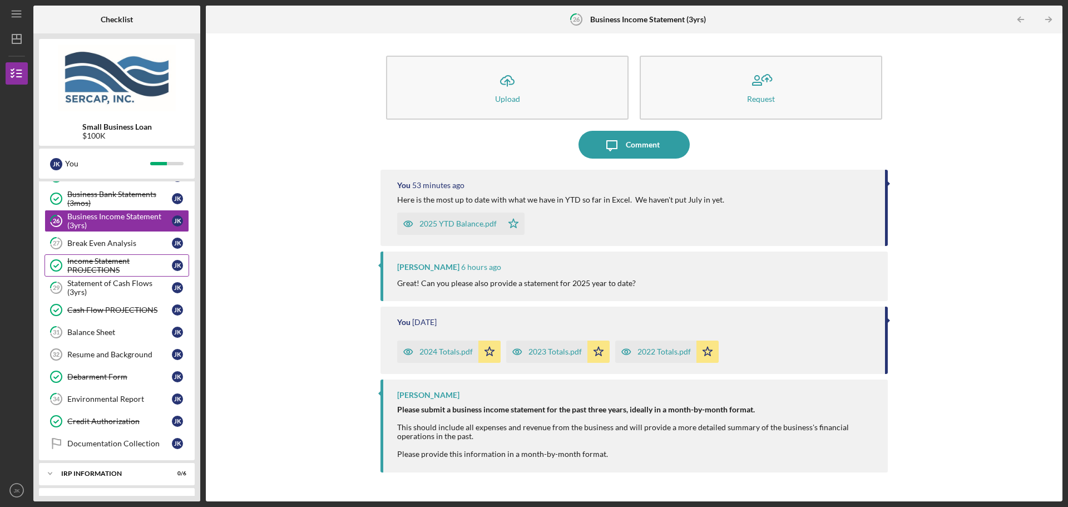
scroll to position [334, 0]
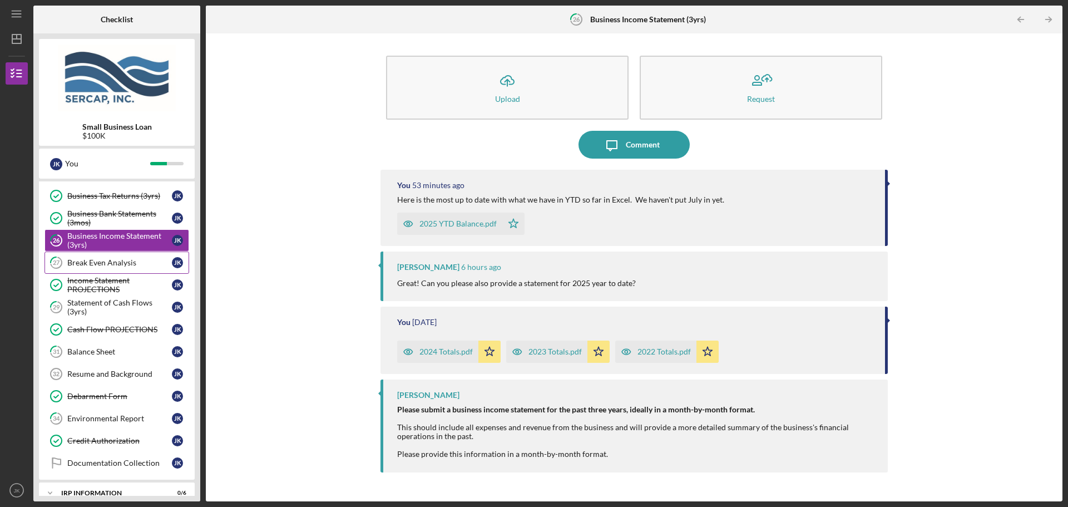
click at [111, 262] on div "Break Even Analysis" at bounding box center [119, 262] width 105 height 9
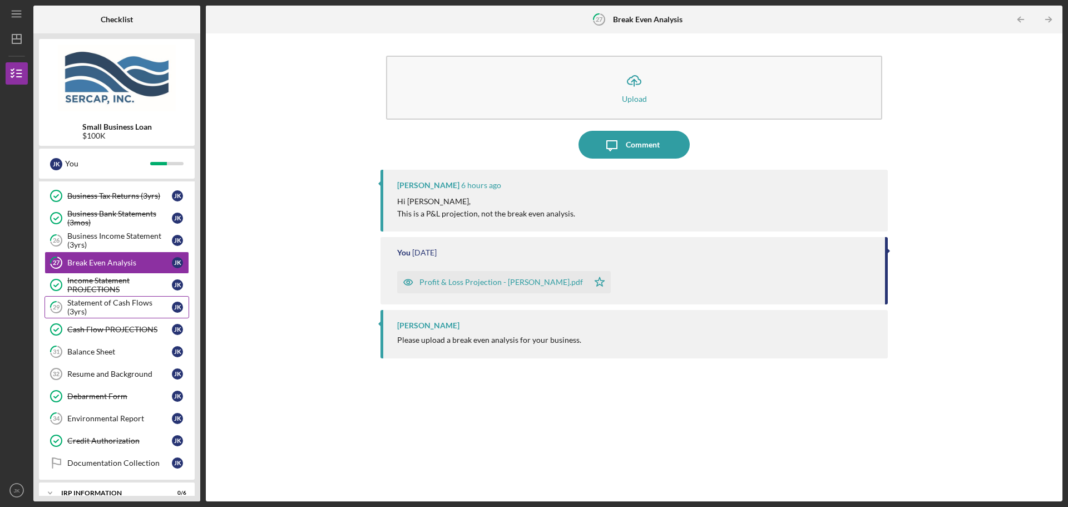
drag, startPoint x: 98, startPoint y: 294, endPoint x: 98, endPoint y: 301, distance: 7.2
click at [98, 301] on div "Business Plan Business Plan J K Loan Fees Loan Fees J K W9 W9 J K 14 Proof of D…" at bounding box center [117, 187] width 156 height 584
click at [98, 301] on div "Statement of Cash Flows (3yrs)" at bounding box center [119, 307] width 105 height 18
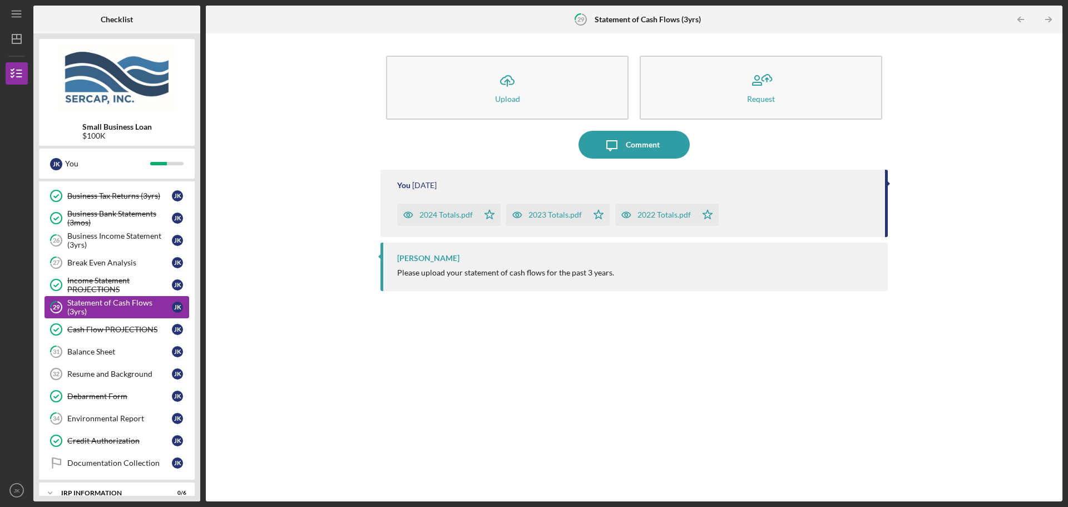
scroll to position [389, 0]
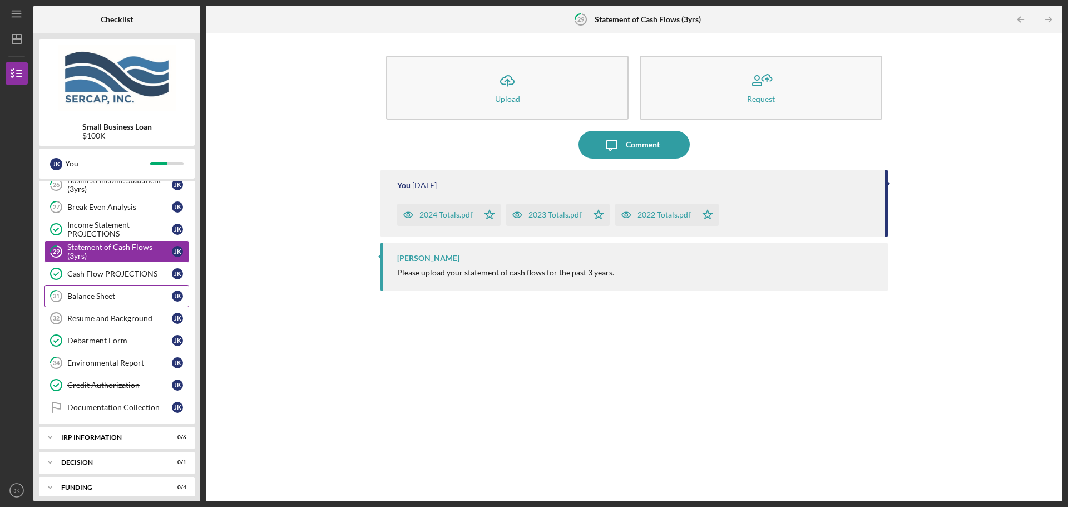
click at [115, 293] on div "Balance Sheet" at bounding box center [119, 296] width 105 height 9
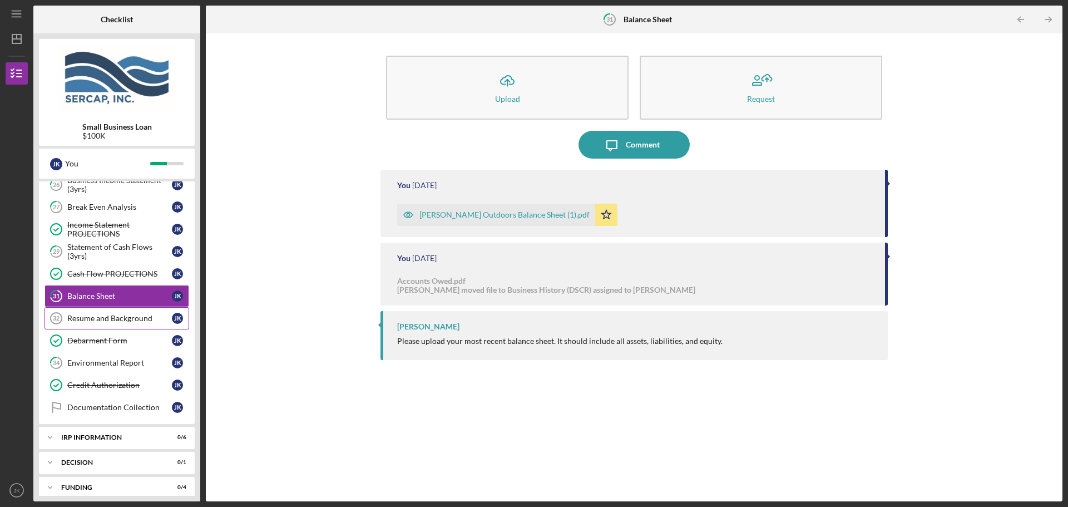
click at [119, 318] on div "Resume and Background" at bounding box center [119, 318] width 105 height 9
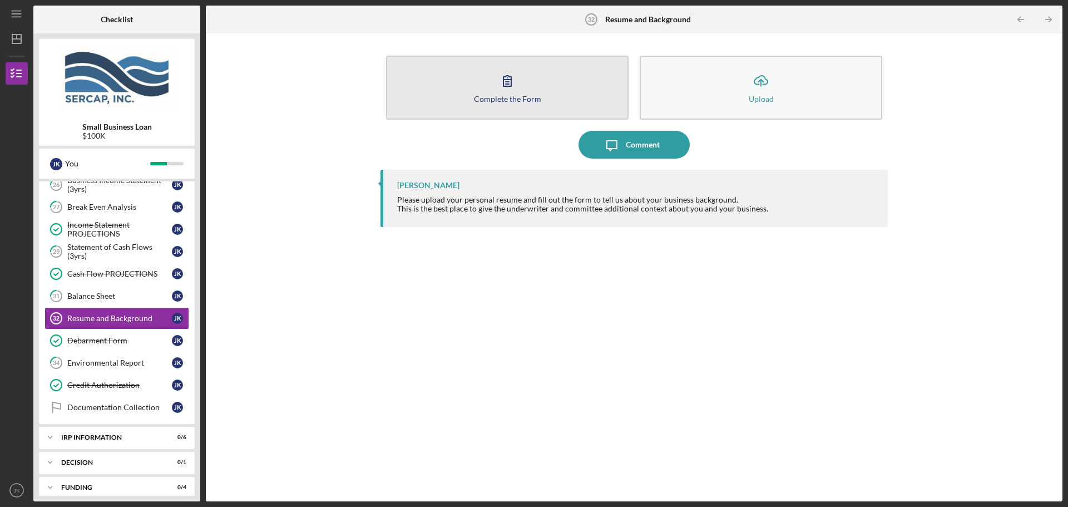
click at [476, 103] on button "Complete the Form Form" at bounding box center [507, 88] width 243 height 64
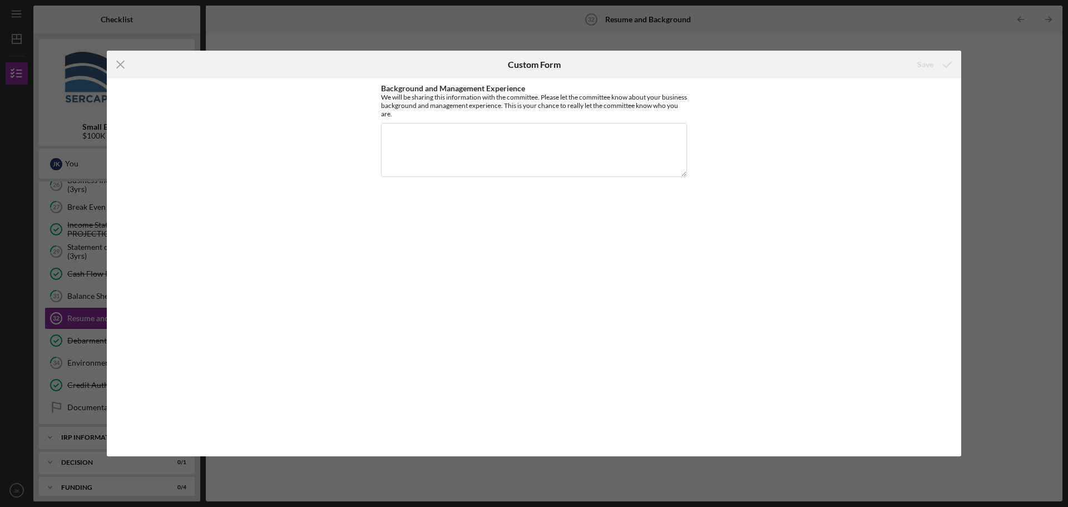
click at [435, 9] on div "Icon/Menu Close Custom Form Save Background and Management Experience We will b…" at bounding box center [534, 253] width 1068 height 507
click at [120, 64] on line at bounding box center [120, 64] width 7 height 7
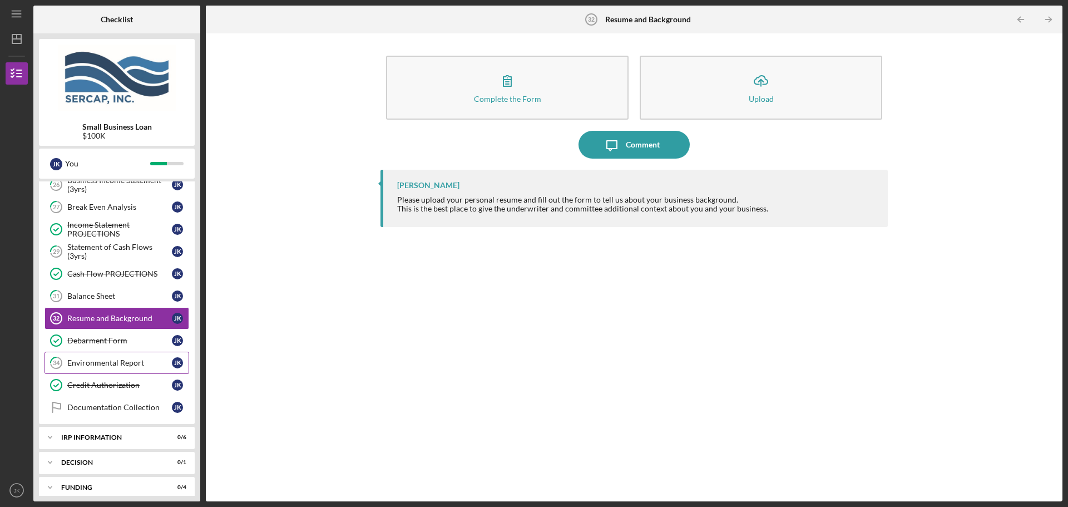
click at [133, 354] on link "34 Environmental Report J K" at bounding box center [117, 363] width 145 height 22
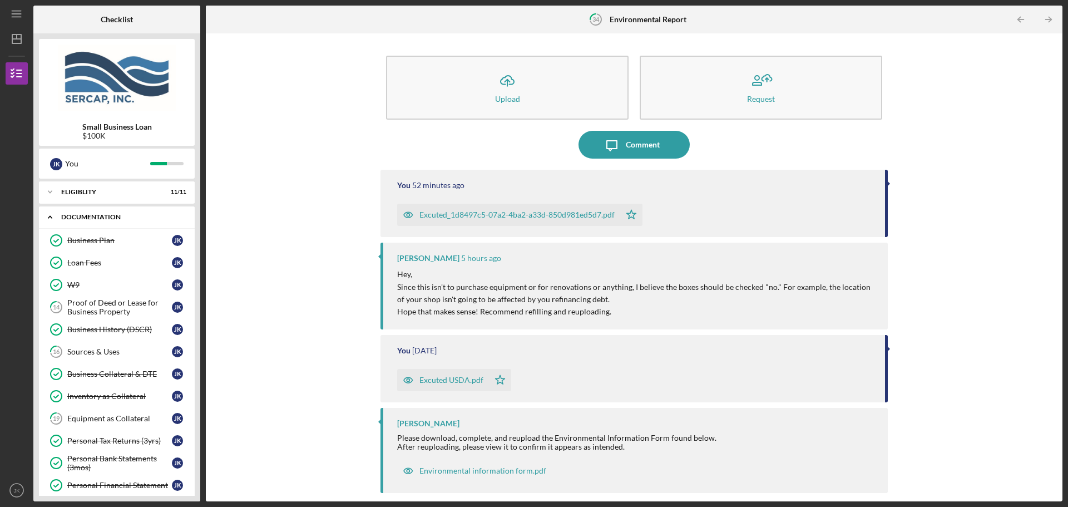
click at [116, 219] on div "Documentation" at bounding box center [121, 217] width 120 height 7
